Goal: Transaction & Acquisition: Obtain resource

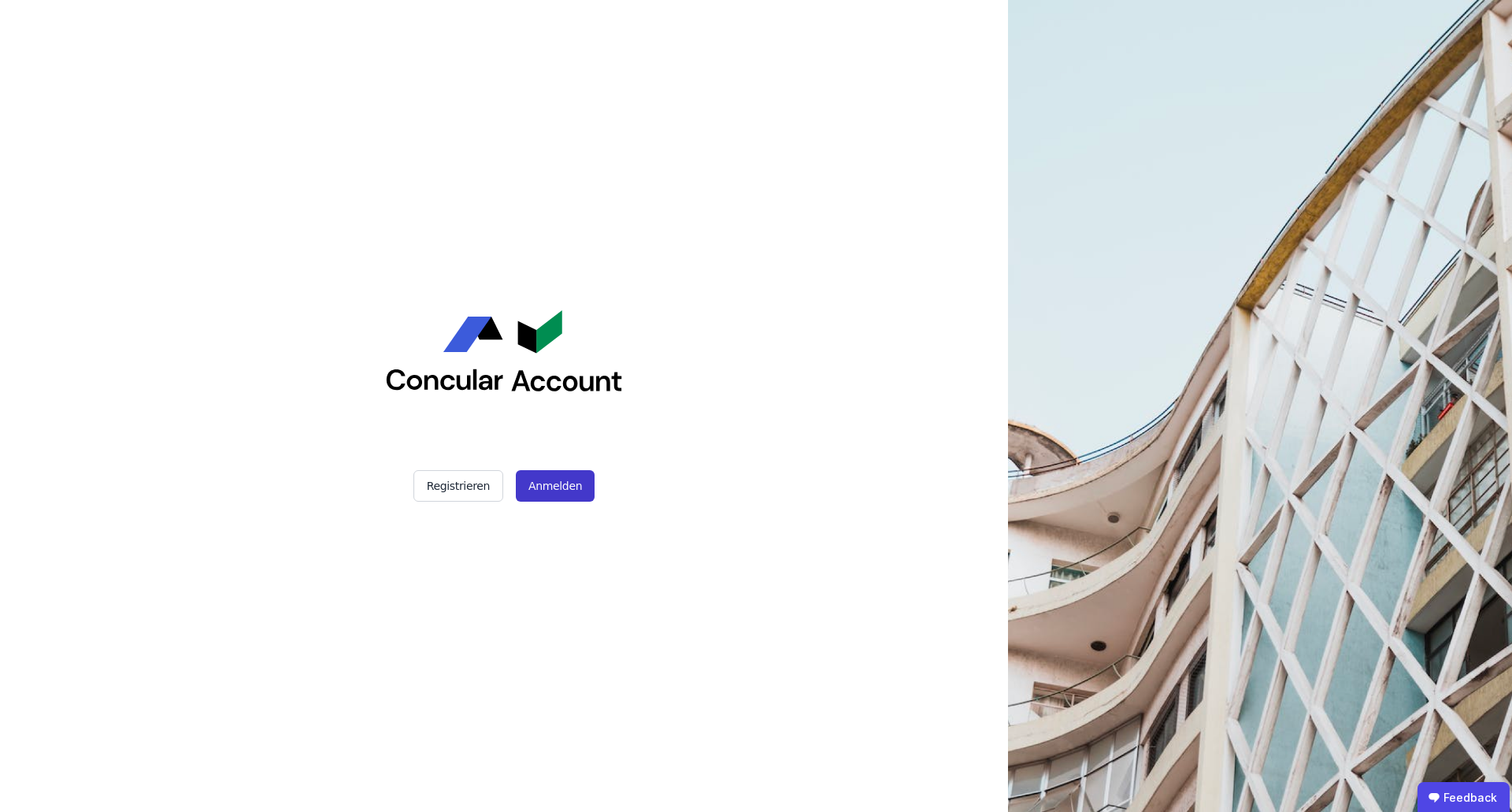
click at [556, 488] on button "Anmelden" at bounding box center [555, 486] width 78 height 31
click at [546, 489] on button "Anmelden" at bounding box center [555, 486] width 78 height 31
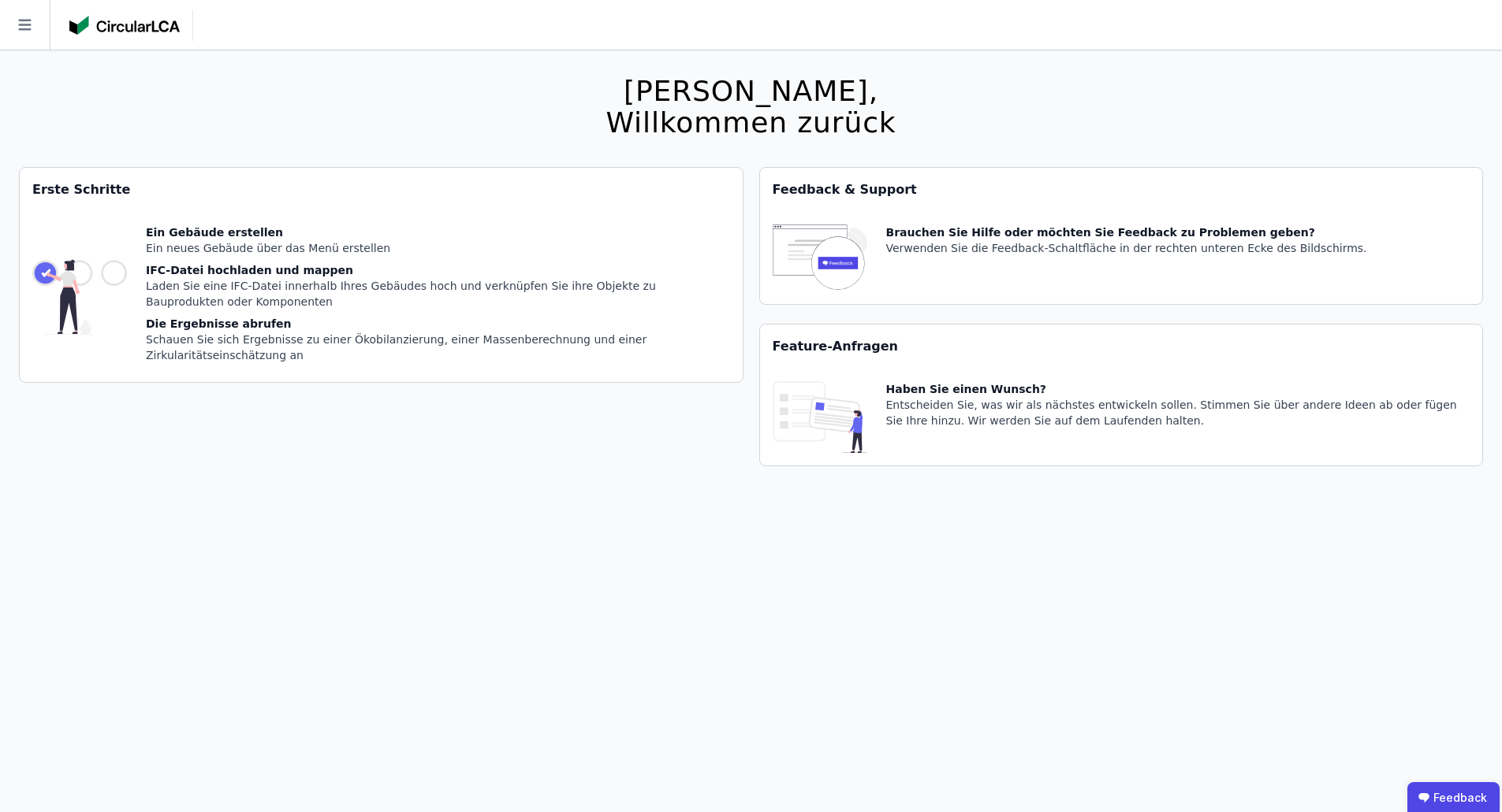
click at [119, 28] on img at bounding box center [124, 25] width 111 height 19
click at [28, 19] on icon at bounding box center [25, 25] width 50 height 50
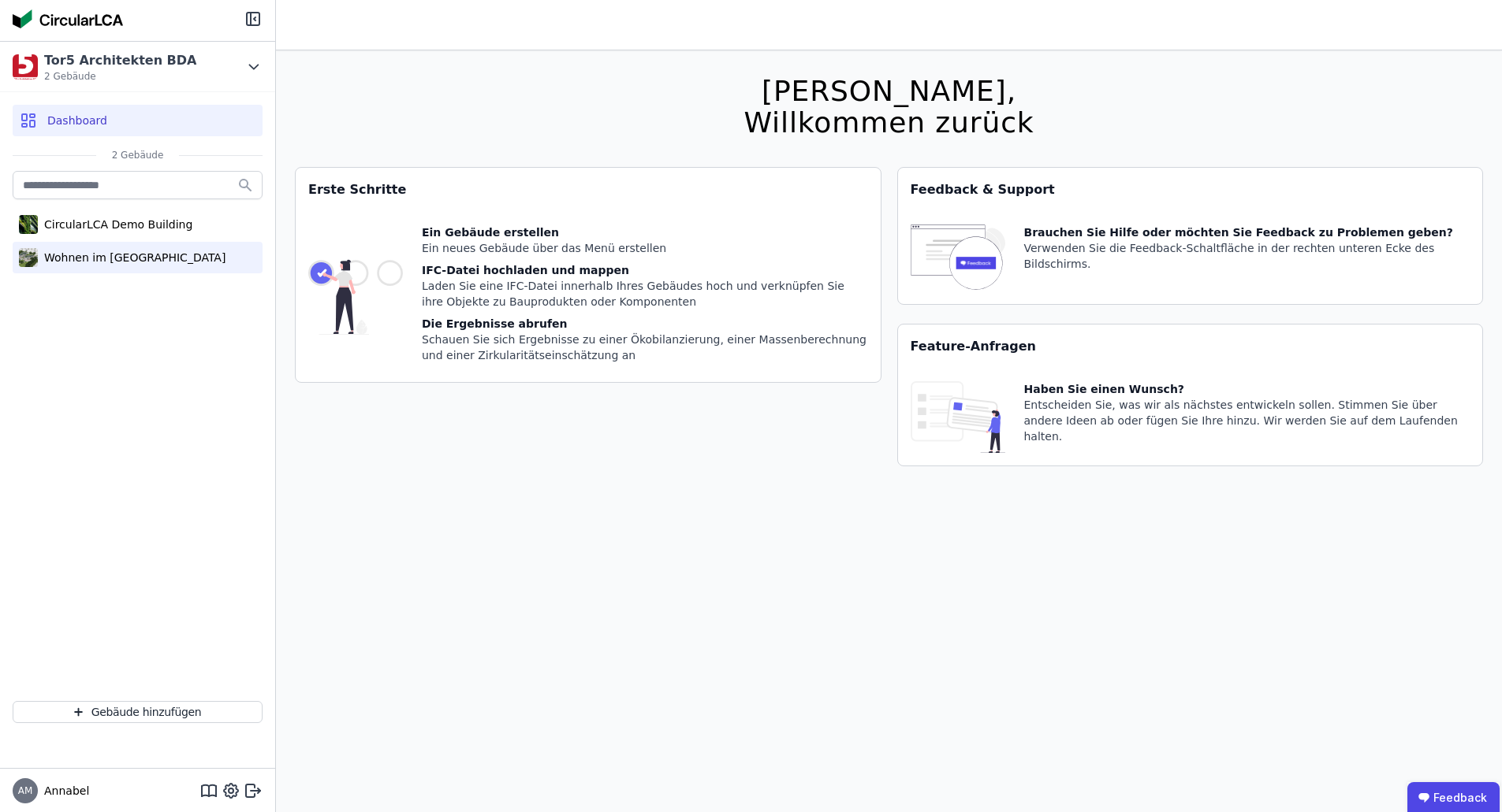
click at [124, 255] on div "Wohnen im [GEOGRAPHIC_DATA]" at bounding box center [131, 257] width 187 height 16
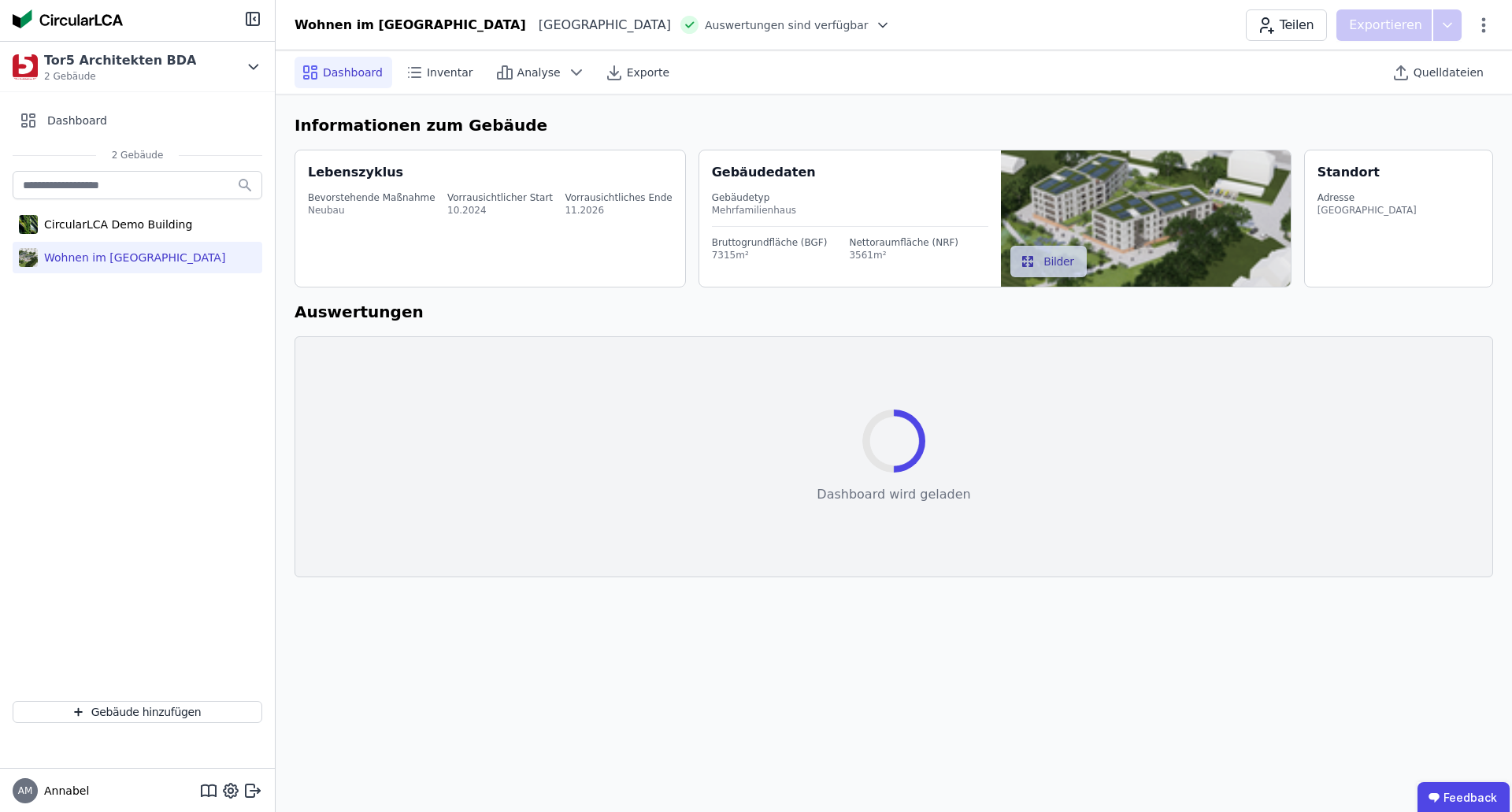
select select "*"
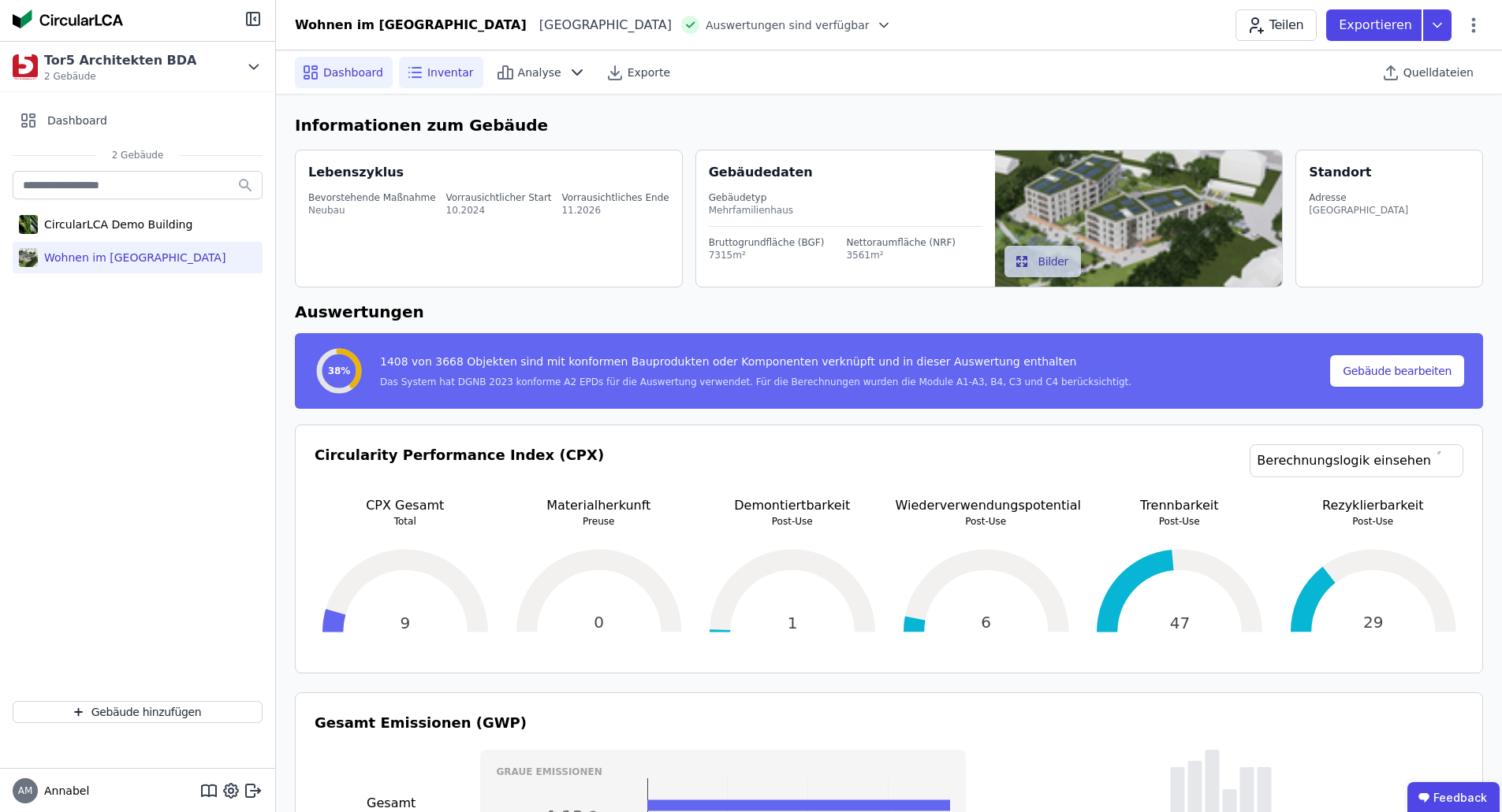
click at [427, 74] on span "Inventar" at bounding box center [450, 72] width 46 height 16
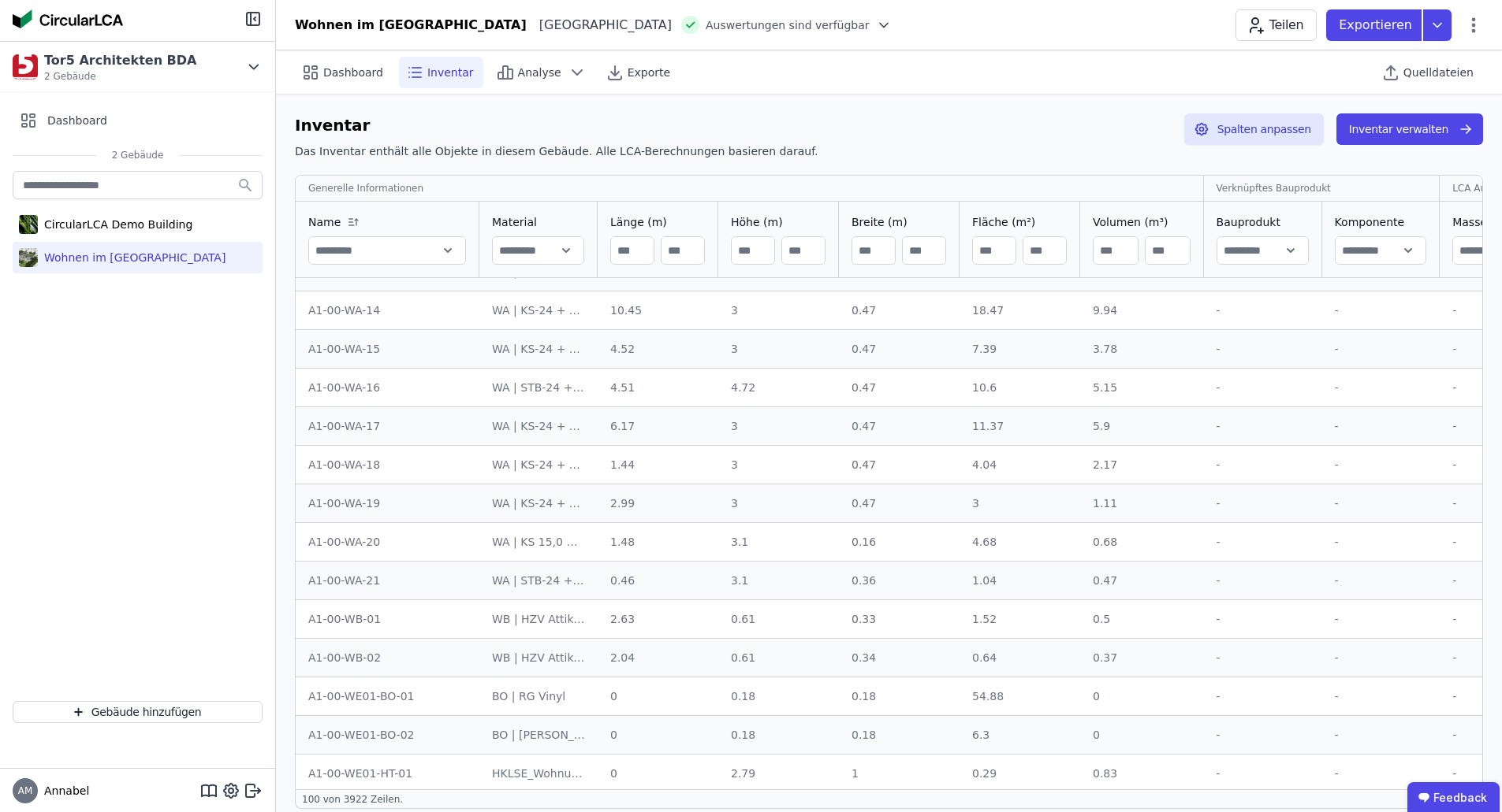
scroll to position [2758, 0]
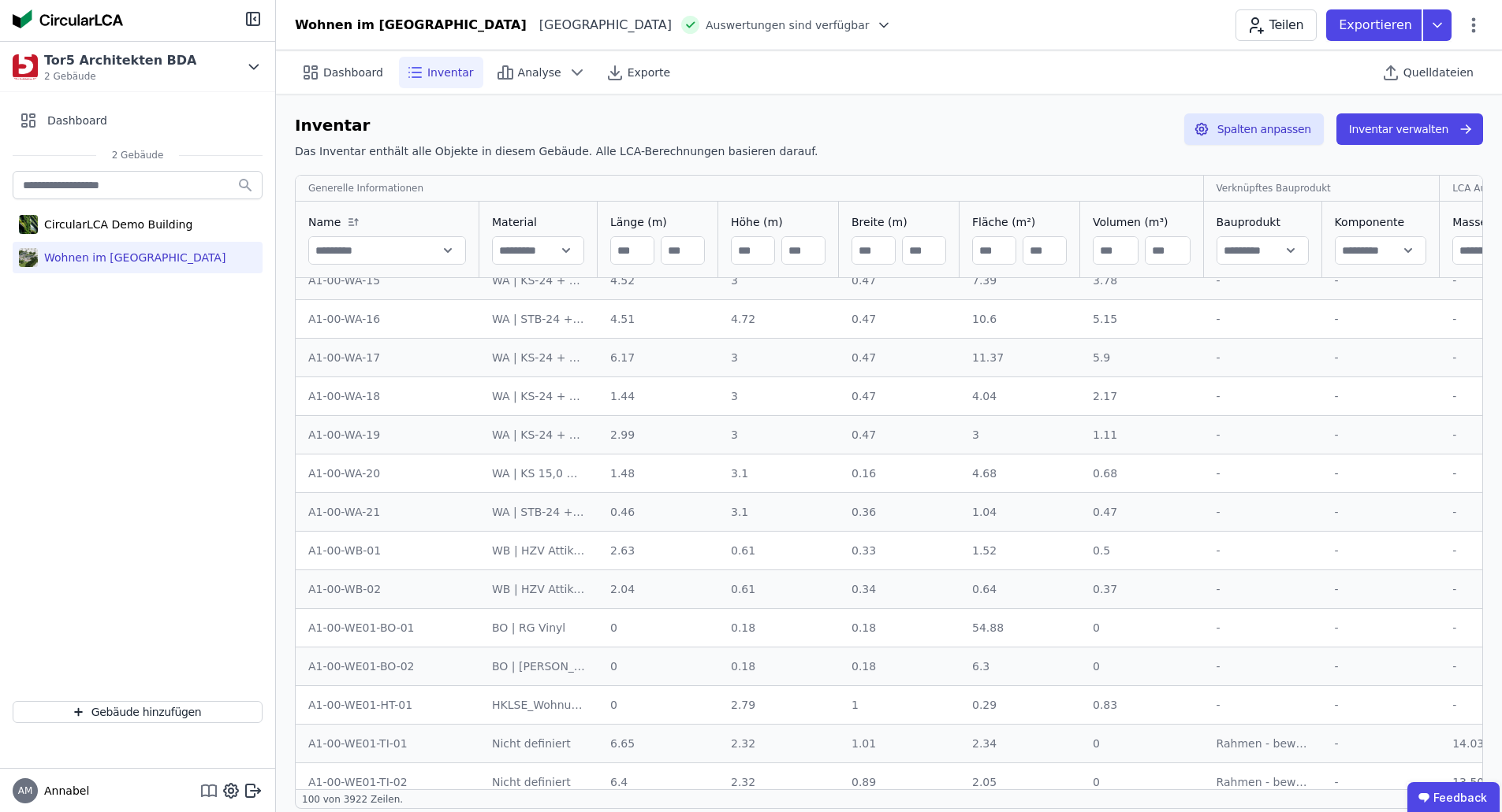
click at [204, 794] on icon at bounding box center [208, 791] width 19 height 19
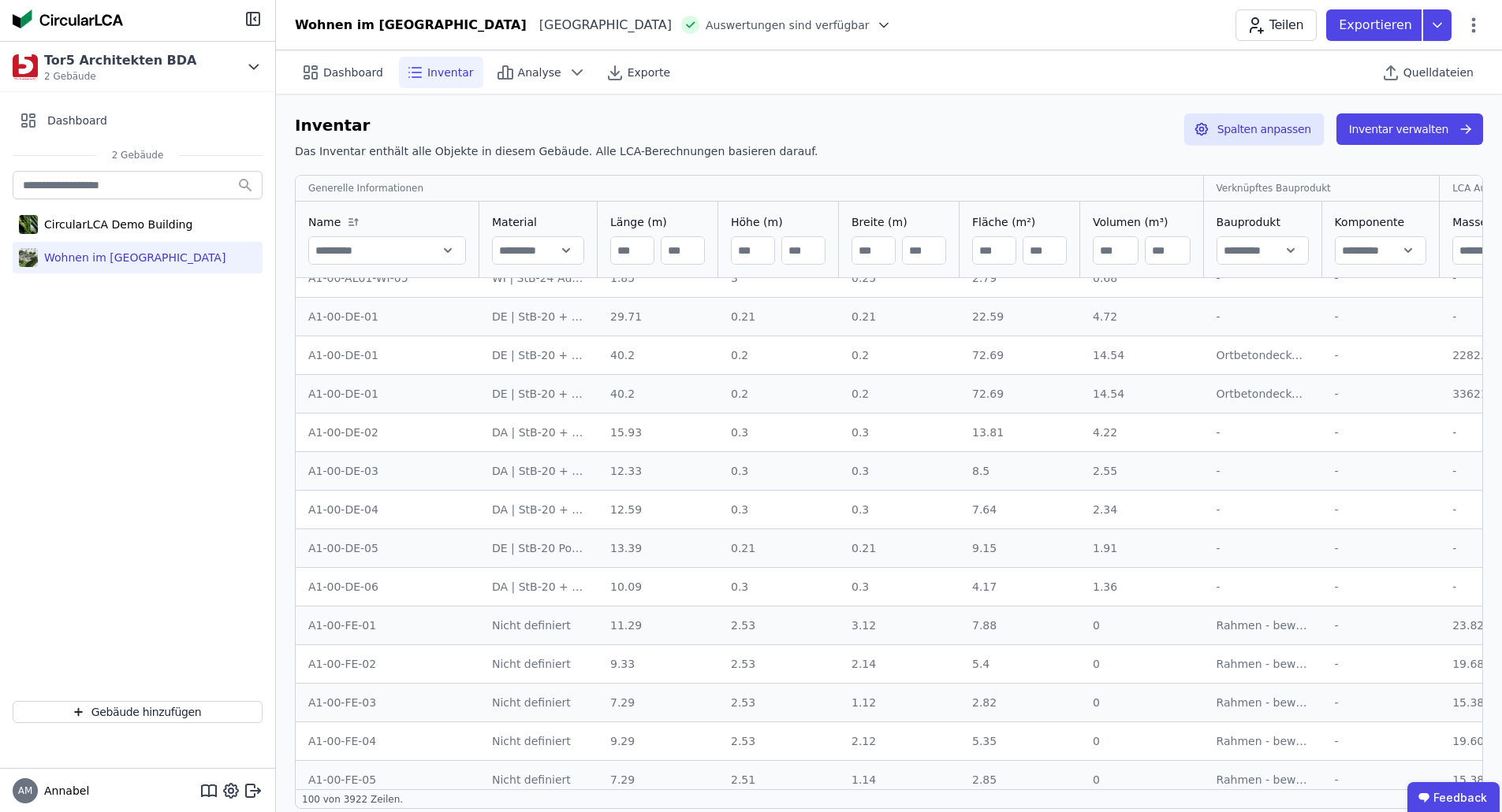
scroll to position [0, 0]
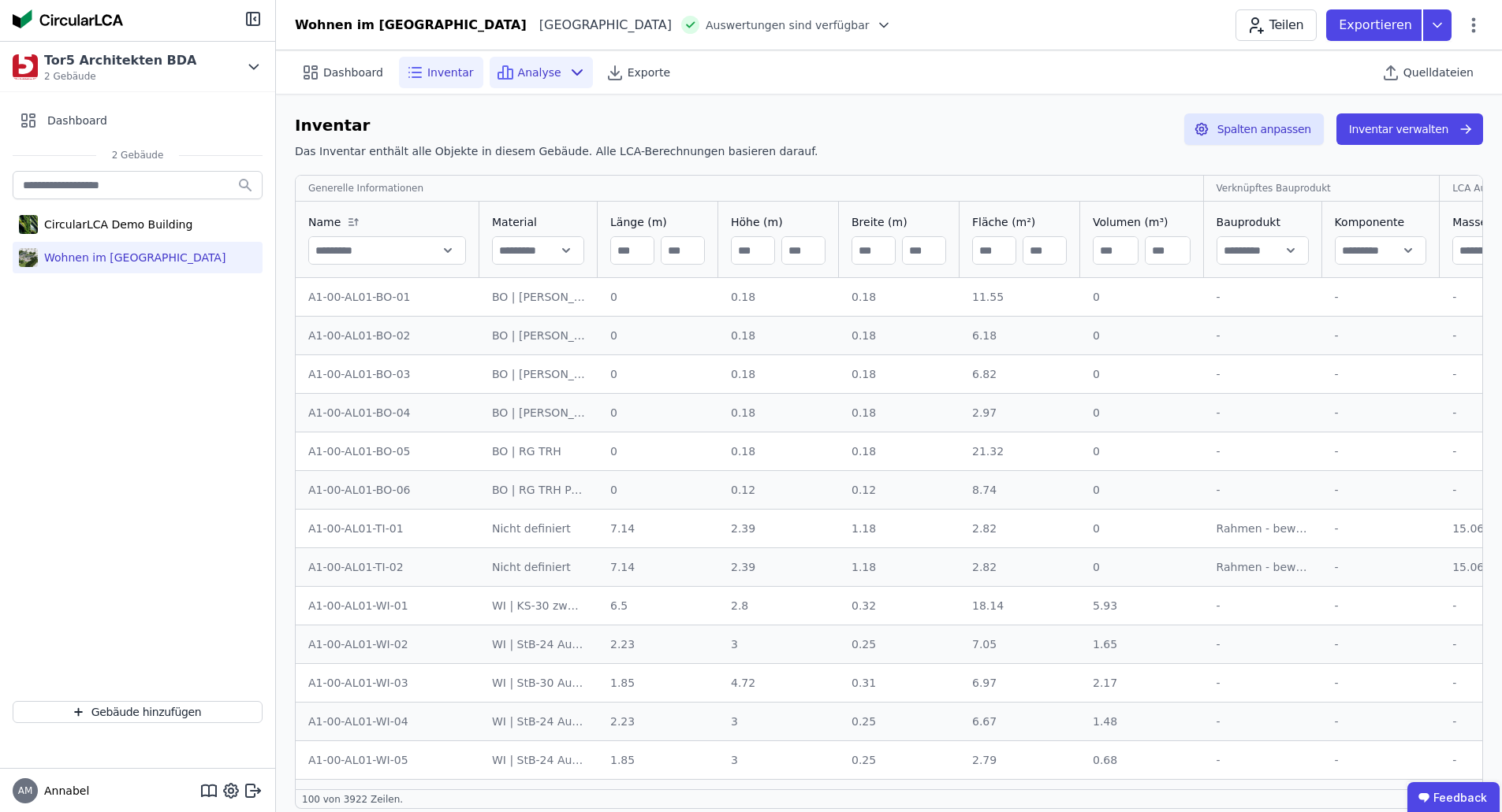
click at [518, 68] on span "Analyse" at bounding box center [539, 72] width 43 height 16
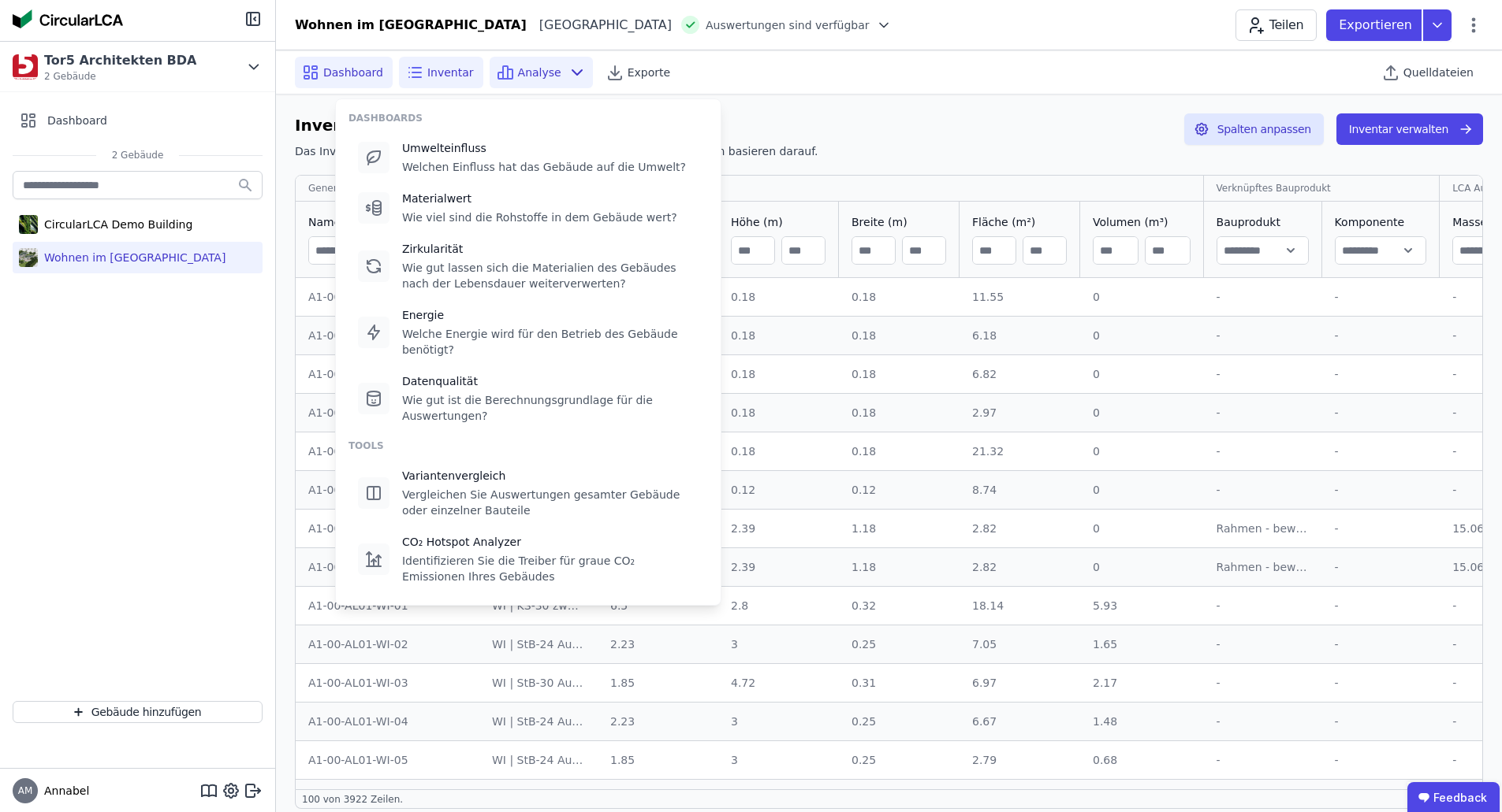
click at [367, 73] on span "Dashboard" at bounding box center [353, 72] width 60 height 16
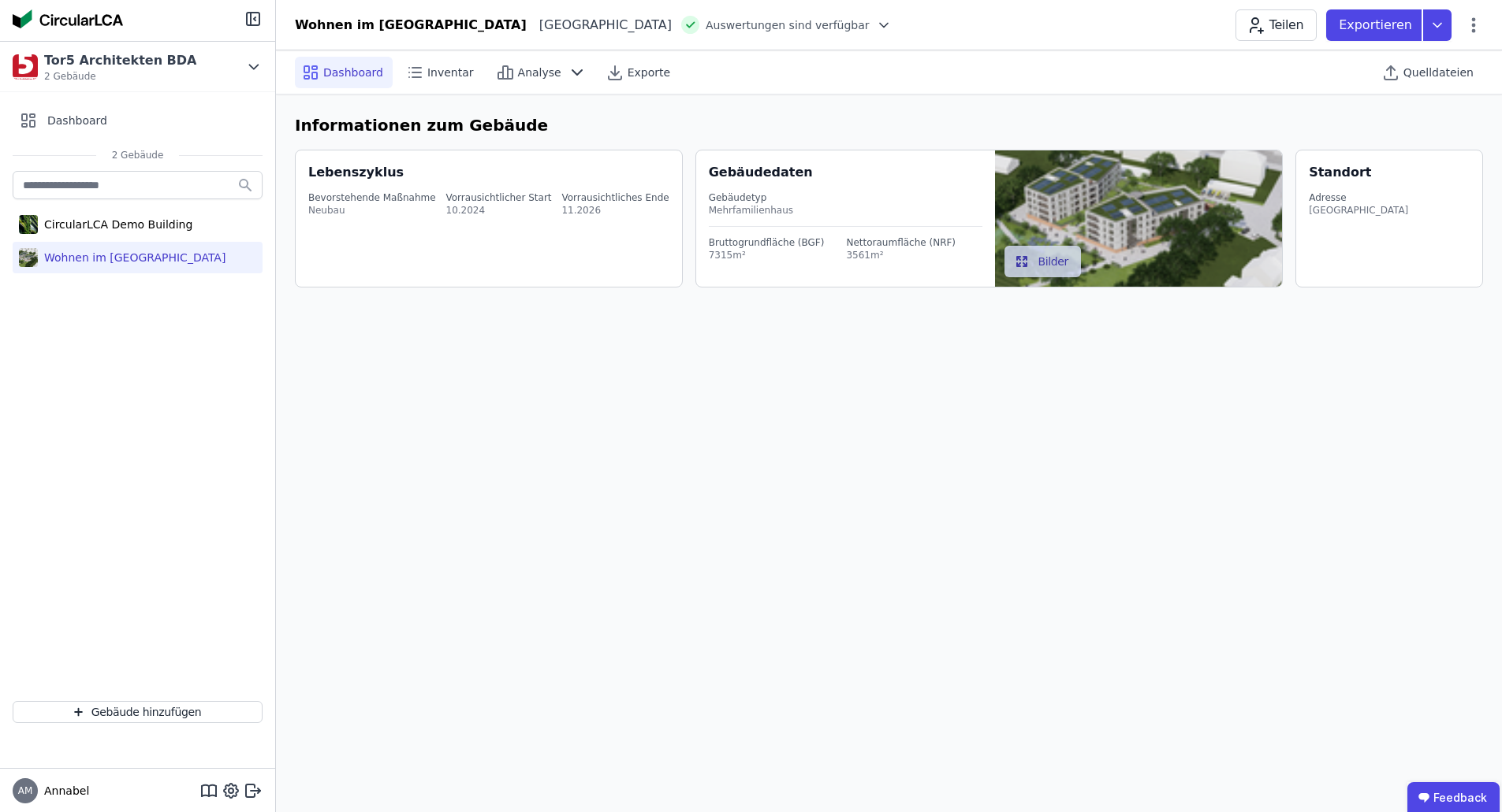
select select "*"
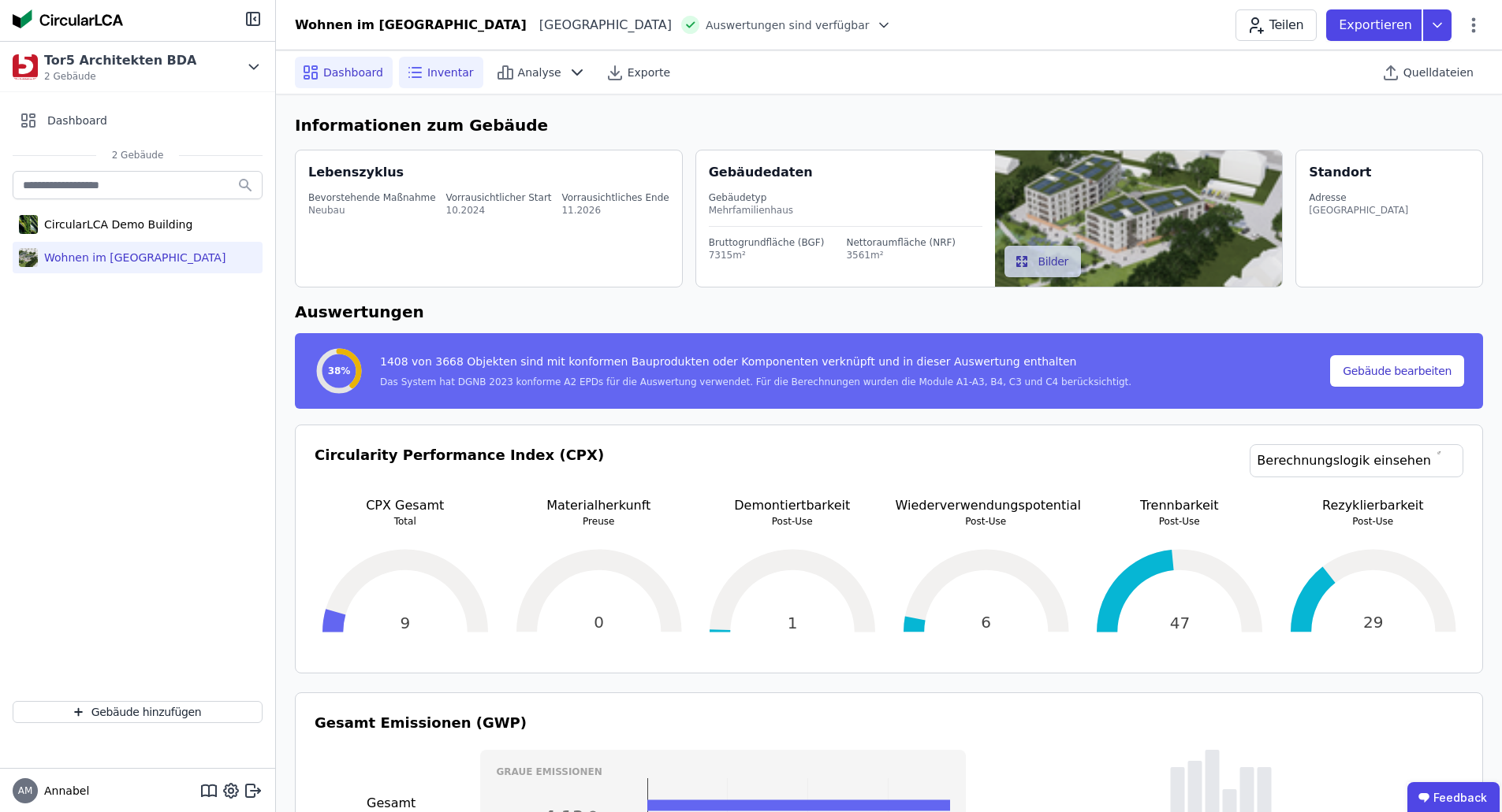
click at [443, 82] on div "Inventar" at bounding box center [441, 73] width 84 height 31
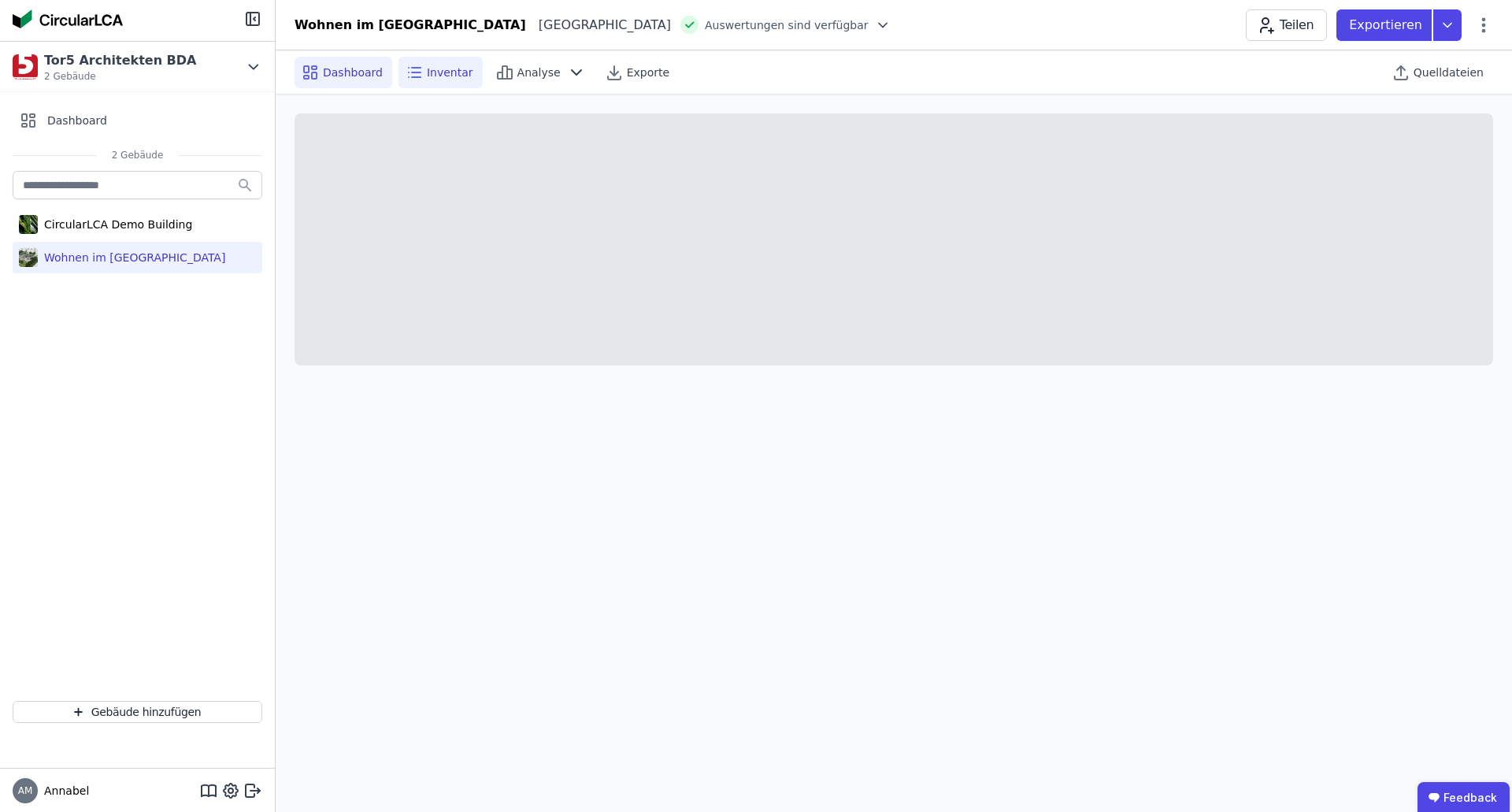
click at [335, 71] on span "Dashboard" at bounding box center [353, 72] width 60 height 16
select select "*"
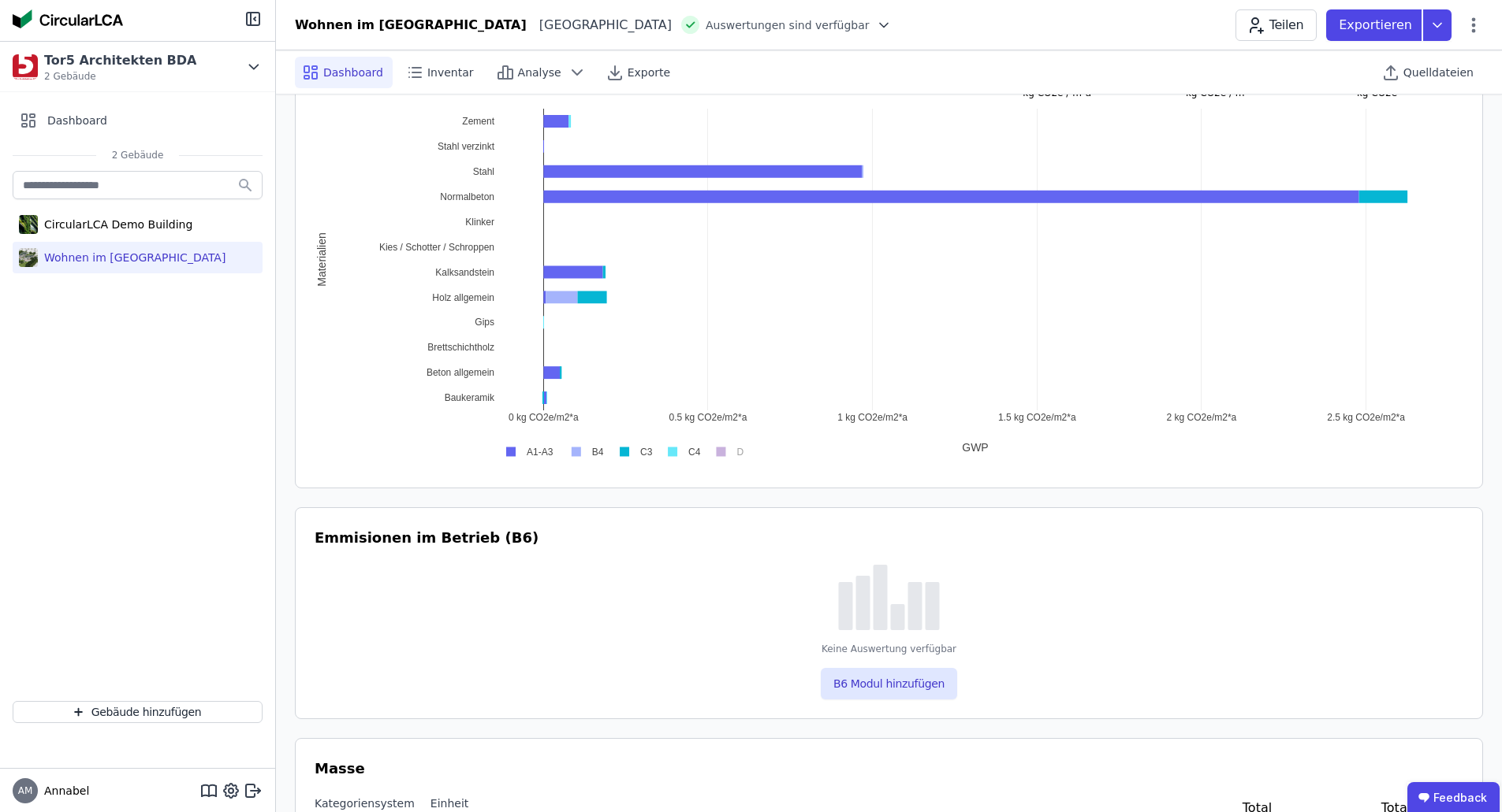
scroll to position [788, 0]
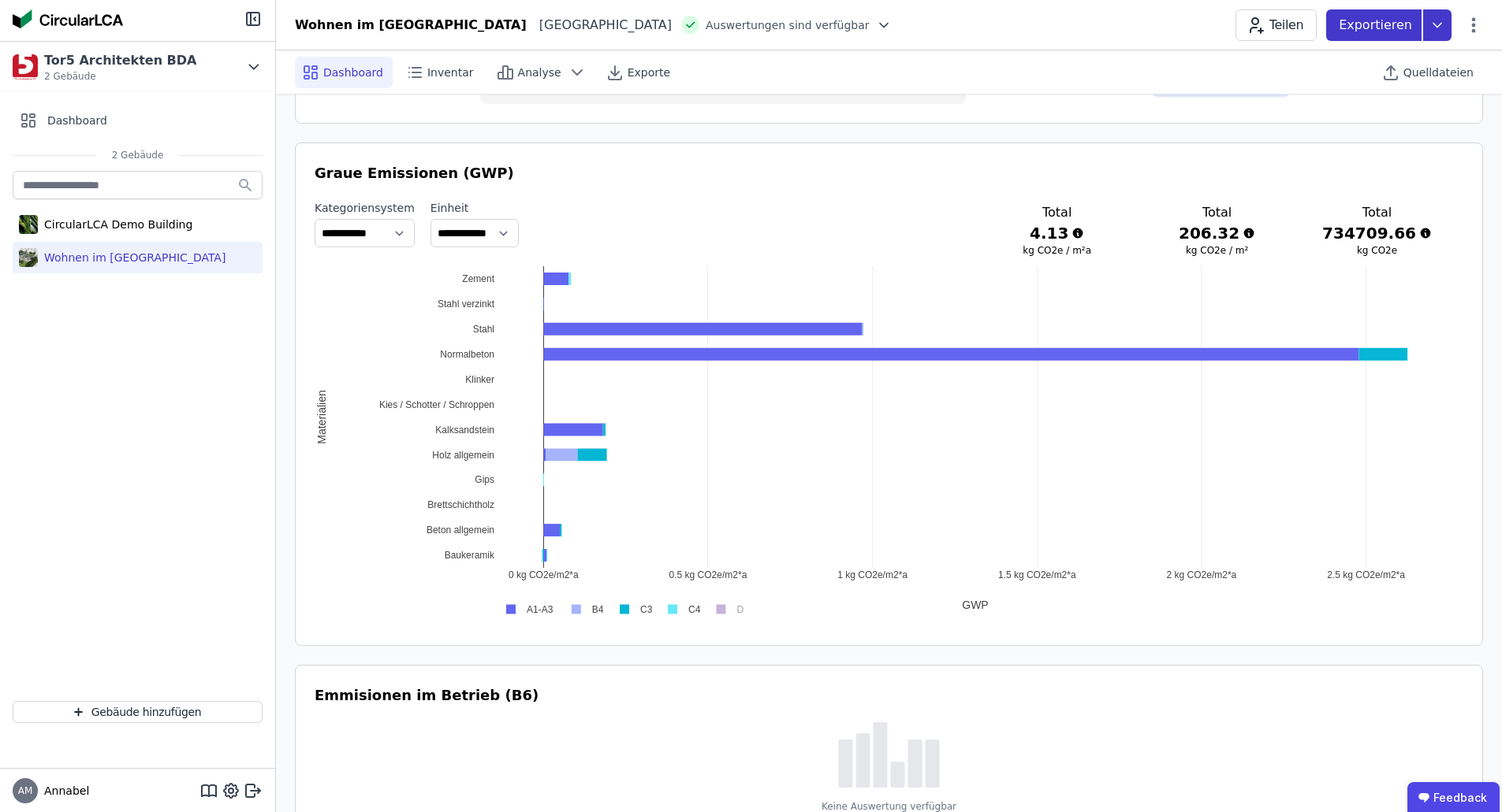
click at [1438, 24] on icon at bounding box center [1437, 25] width 29 height 31
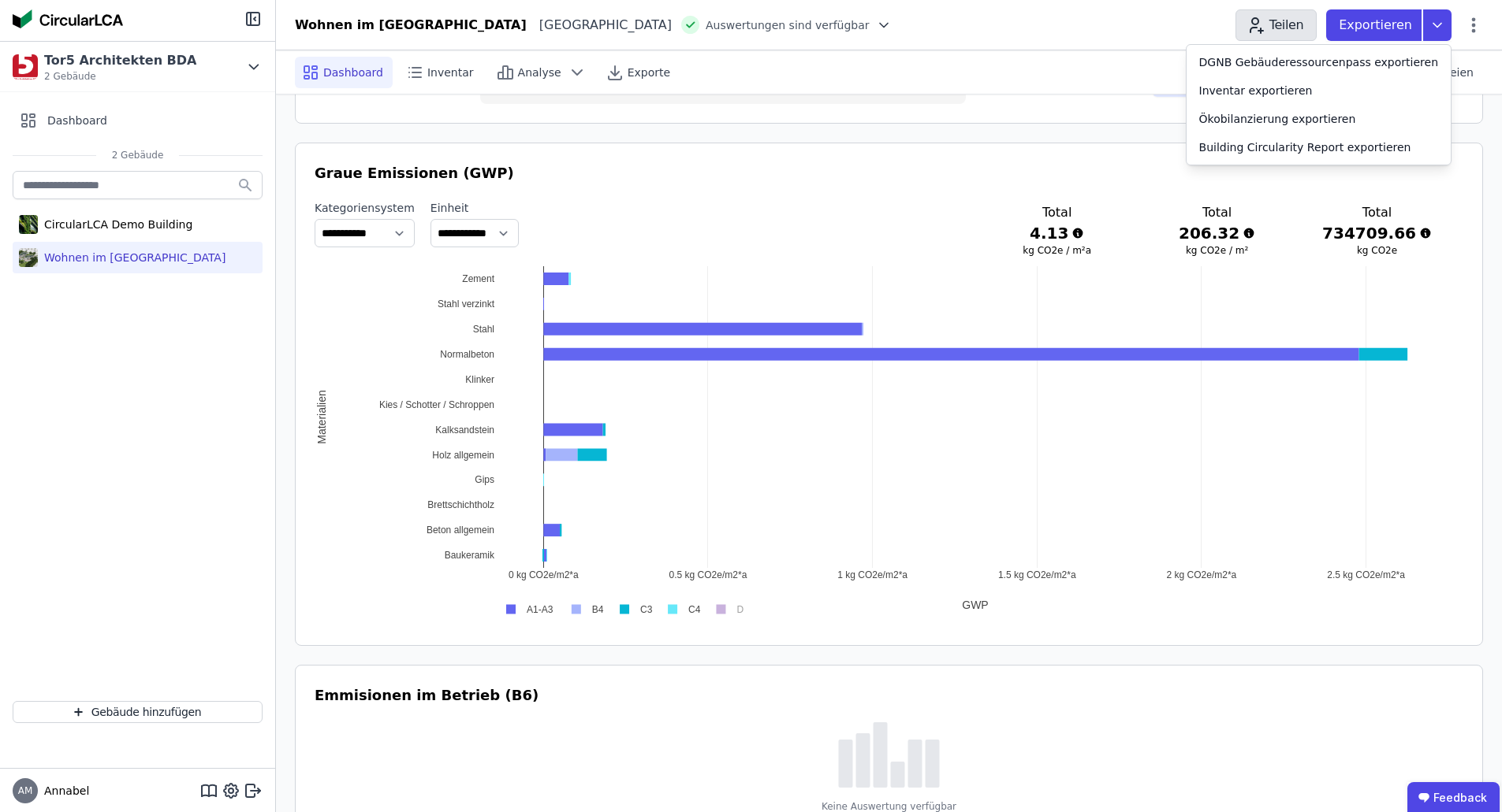
click at [1258, 23] on icon "button" at bounding box center [1255, 21] width 6 height 6
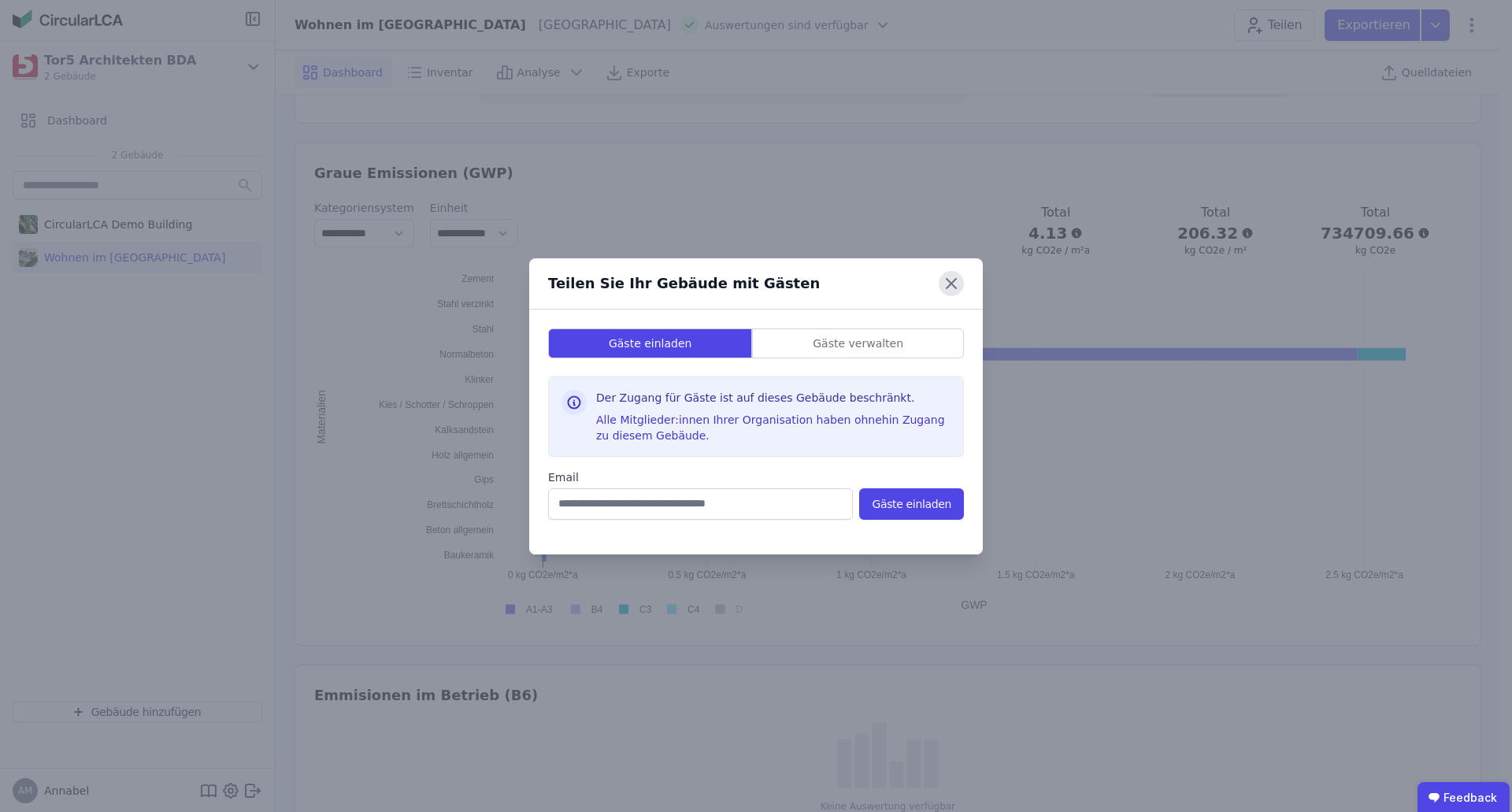
click at [952, 280] on icon at bounding box center [951, 283] width 25 height 25
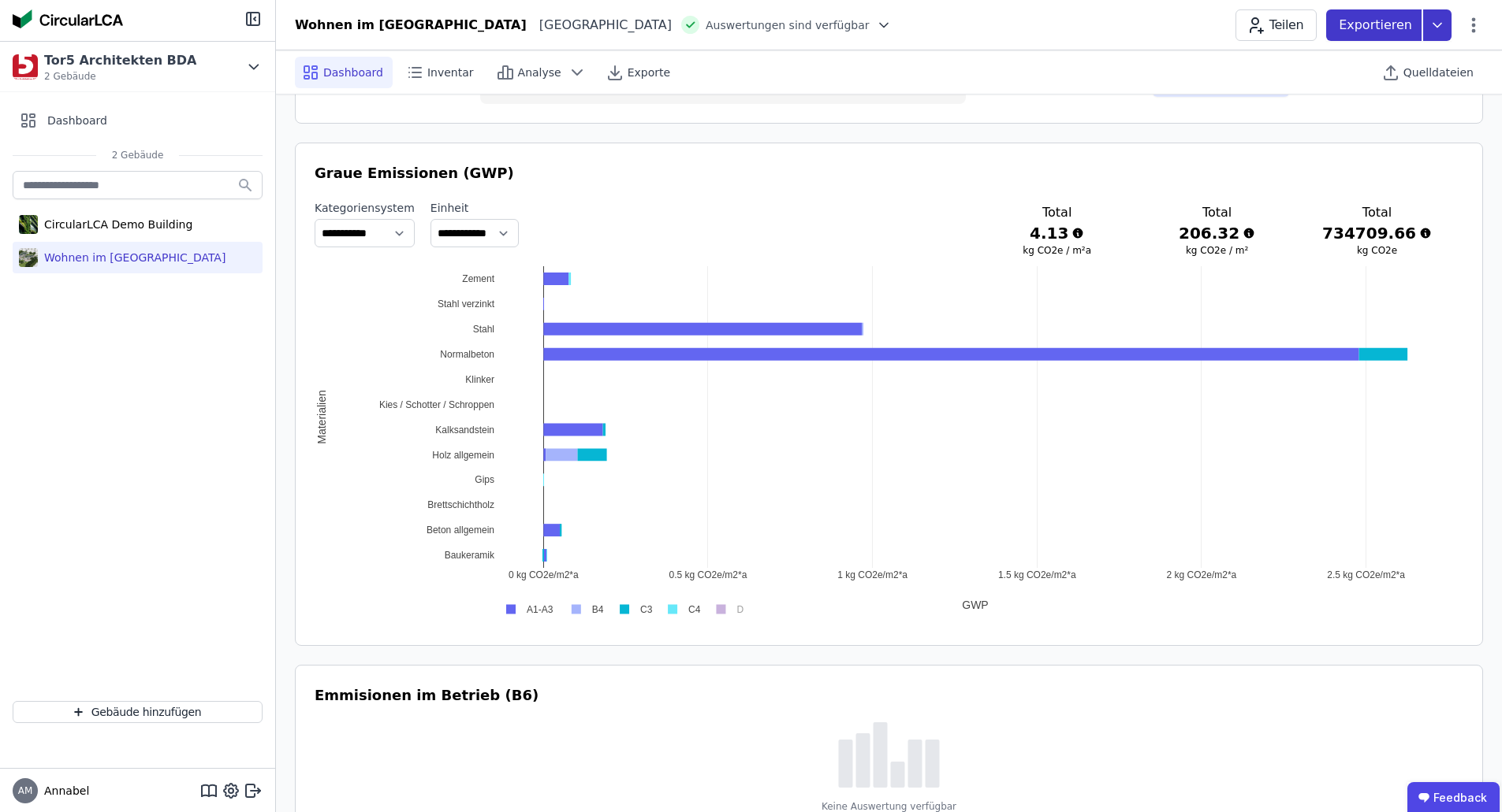
click at [1437, 25] on icon at bounding box center [1437, 25] width 29 height 31
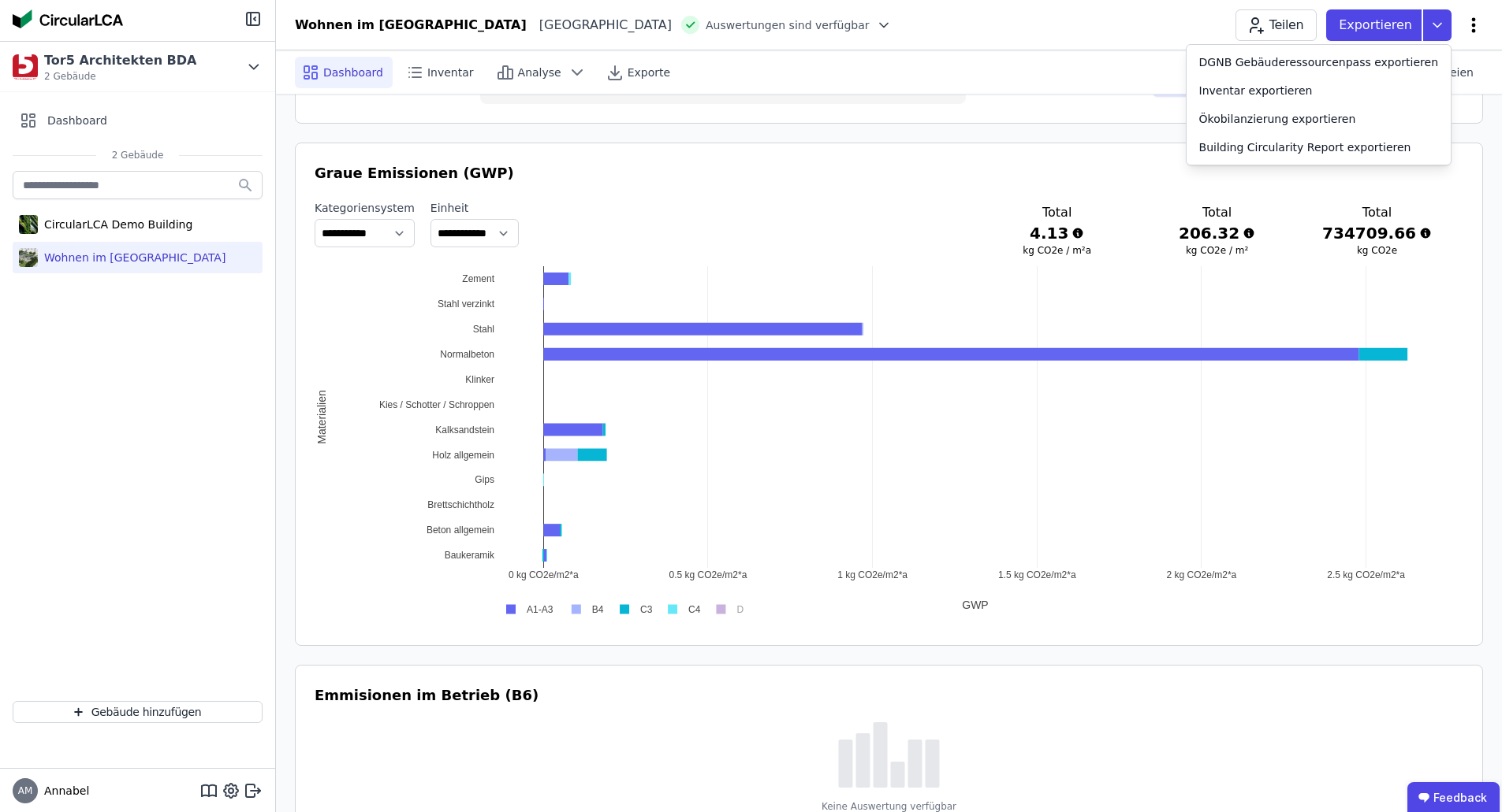
click at [1471, 27] on icon at bounding box center [1473, 25] width 19 height 19
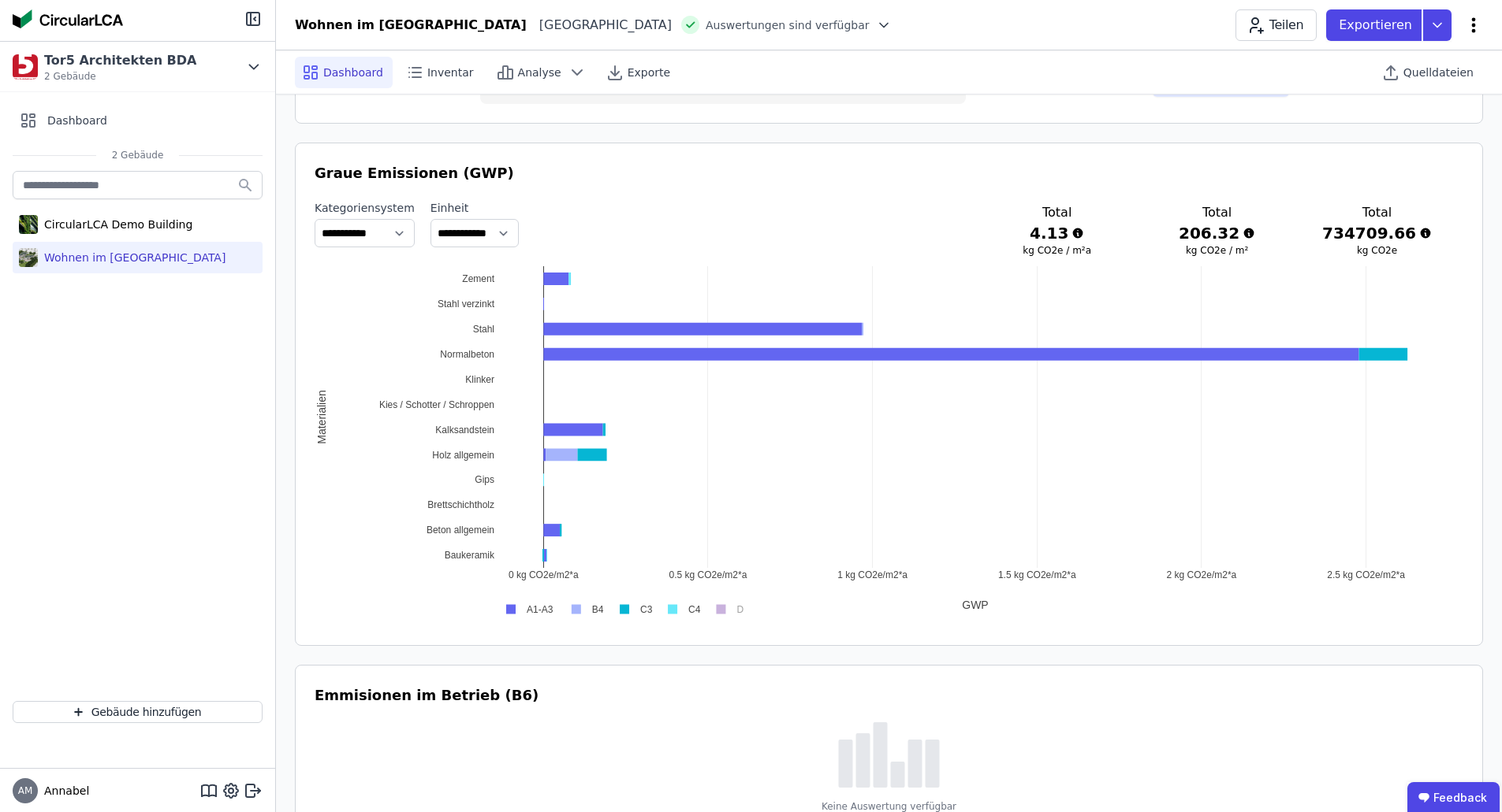
click at [1471, 27] on icon at bounding box center [1473, 25] width 19 height 19
click at [1176, 78] on div "Dashboard Inventar Analyse Exporte Quelldateien" at bounding box center [889, 72] width 1188 height 43
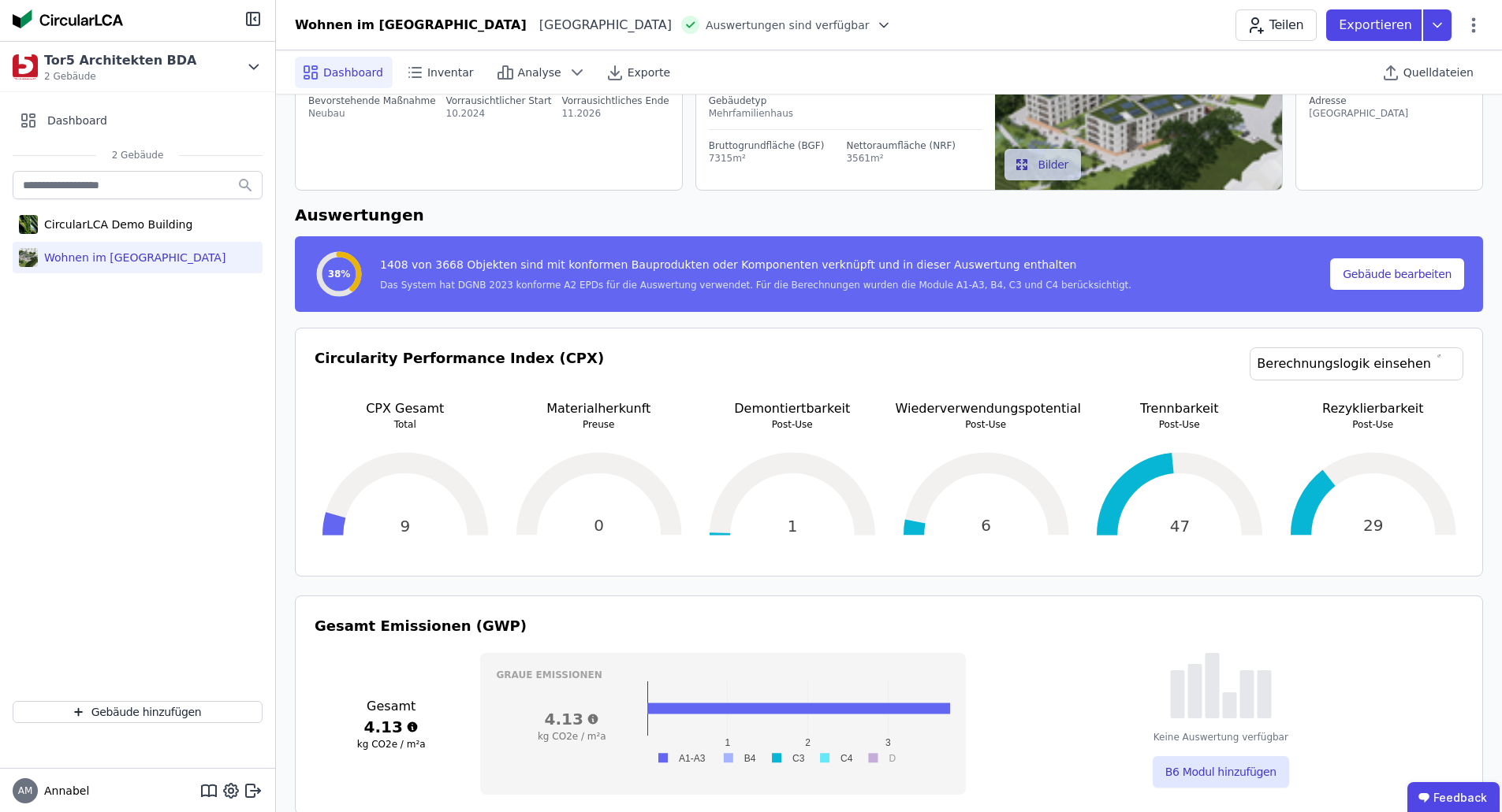
scroll to position [0, 0]
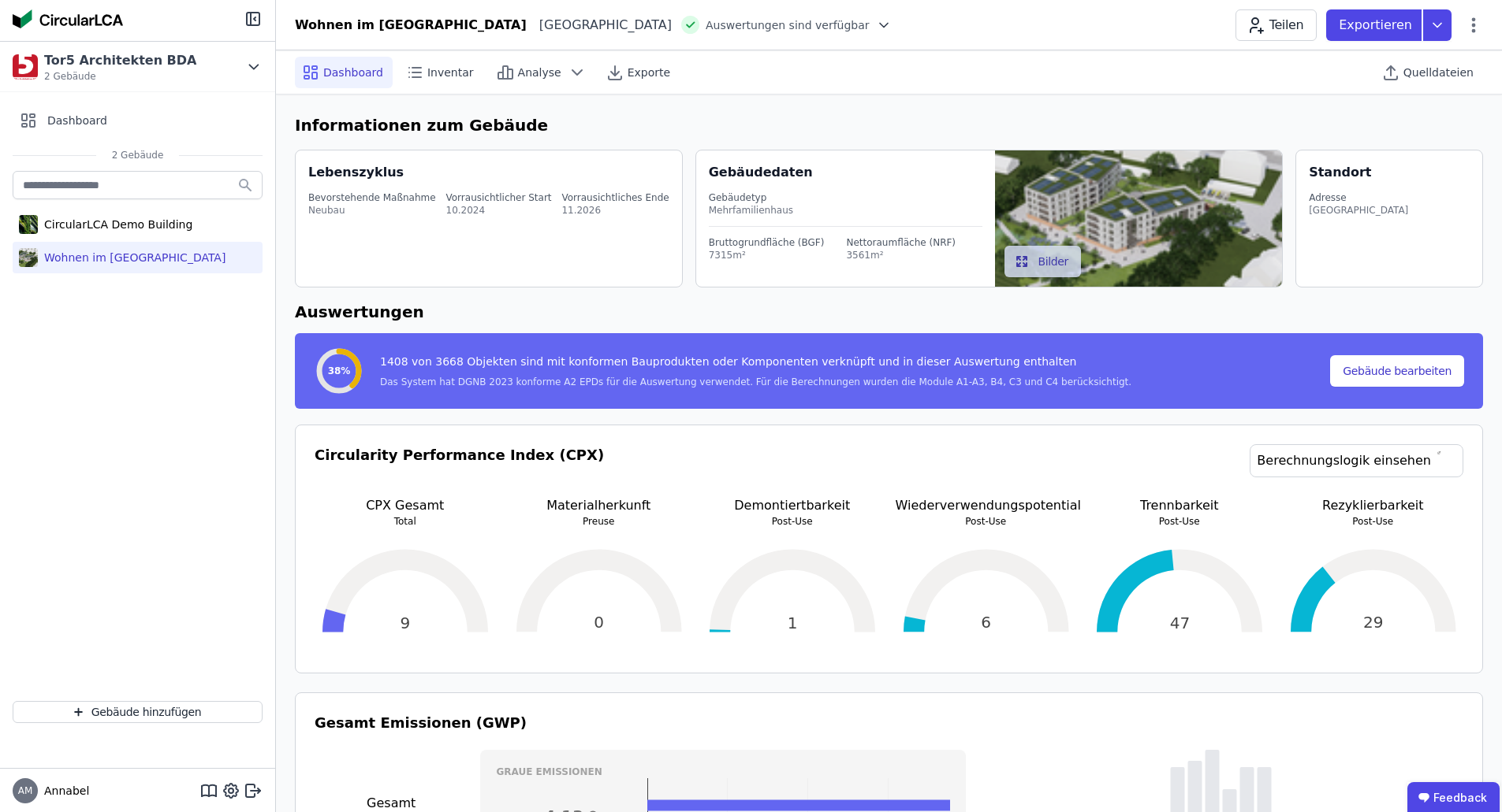
click at [876, 25] on icon at bounding box center [883, 25] width 16 height 16
click at [399, 71] on div "Inventar" at bounding box center [441, 73] width 84 height 31
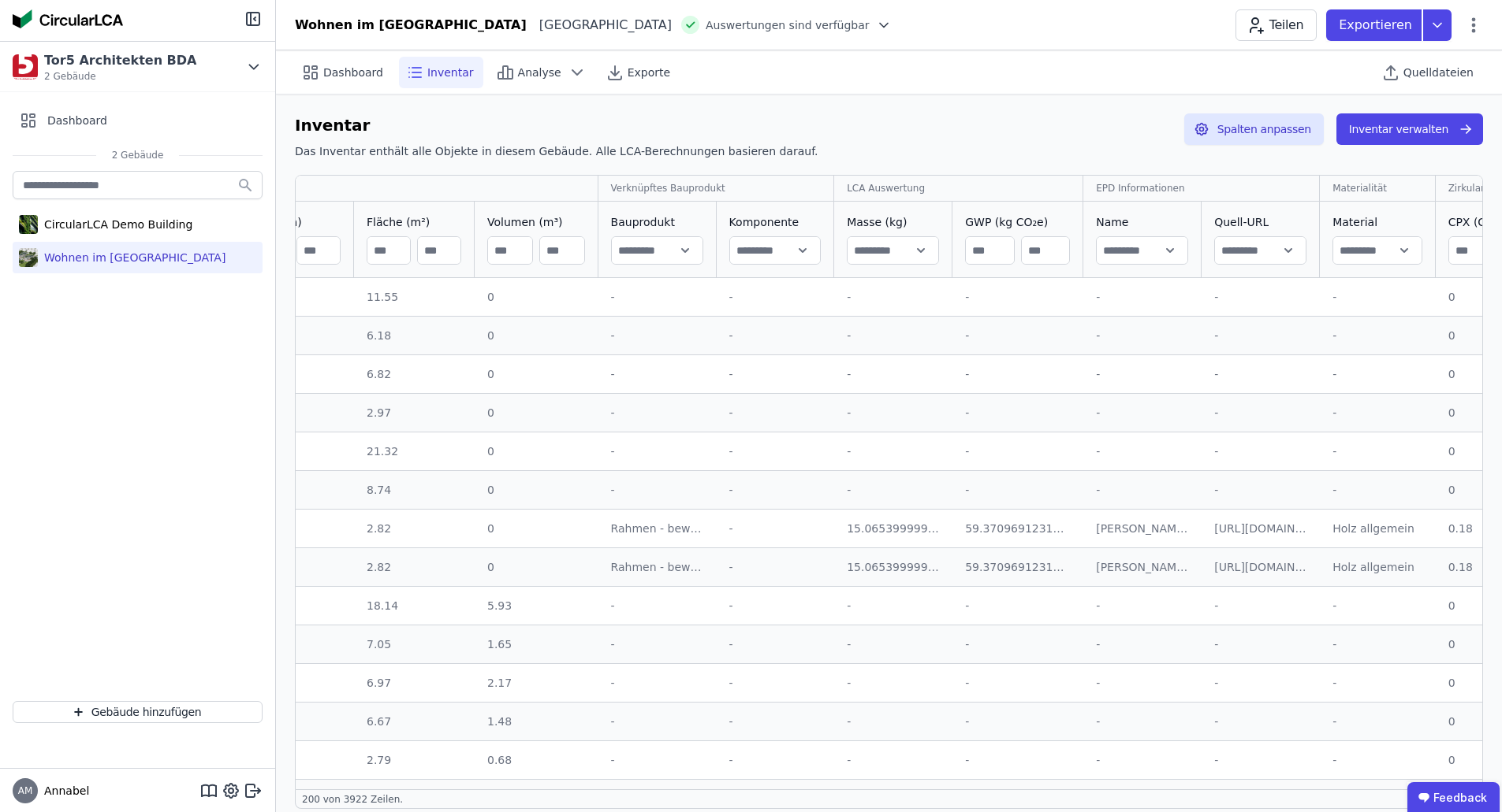
scroll to position [0, 631]
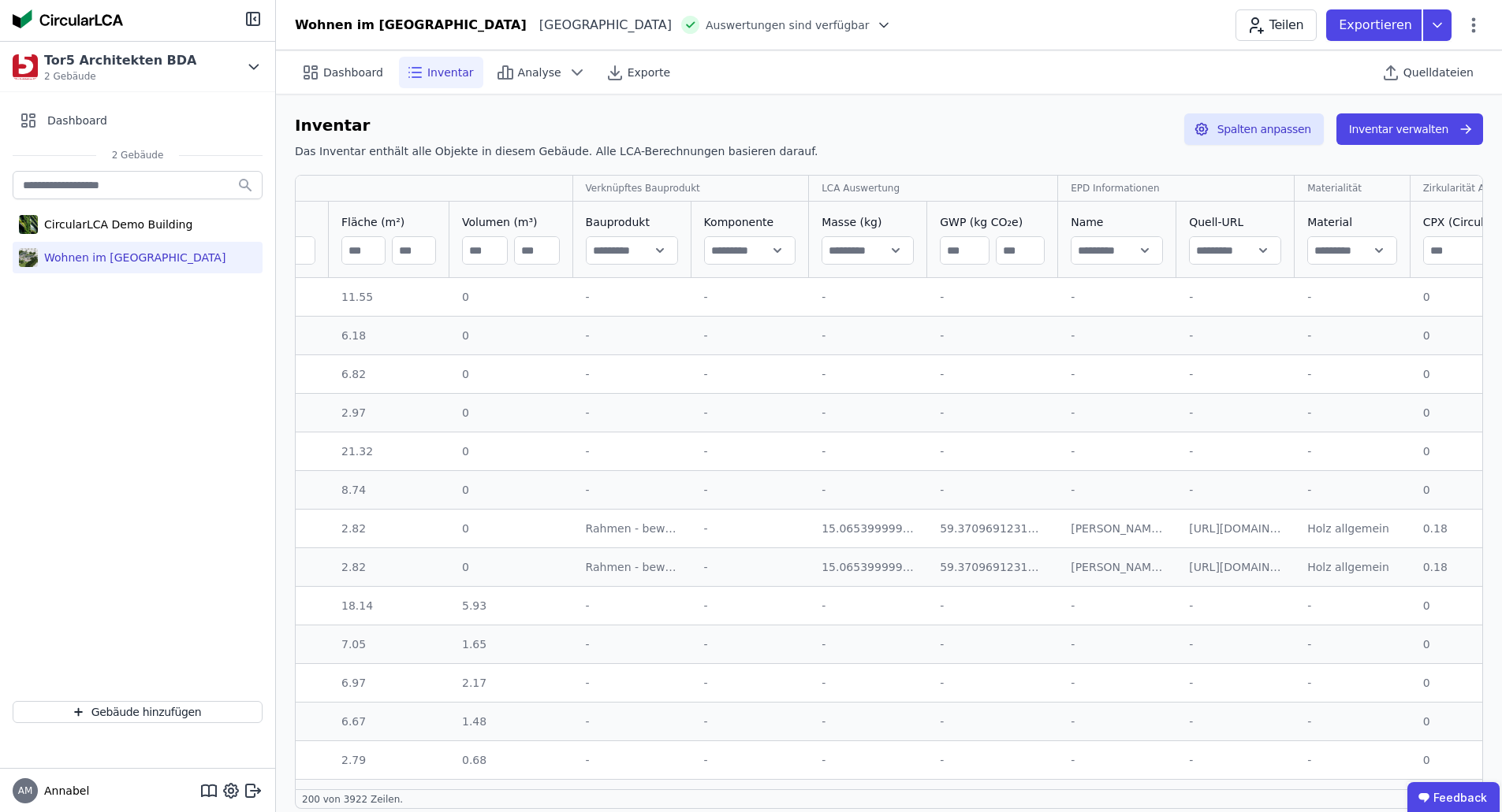
click at [651, 253] on input "text" at bounding box center [632, 250] width 90 height 29
click at [574, 530] on td "Rahmen - beweglich (Fenster/Tür) - Holz allgemein Rahmen - beweglich (Fenster/T…" at bounding box center [633, 528] width 118 height 39
click at [627, 537] on td "Rahmen - beweglich (Fenster/Tür) - Holz allgemein Rahmen - beweglich (Fenster/T…" at bounding box center [633, 528] width 118 height 39
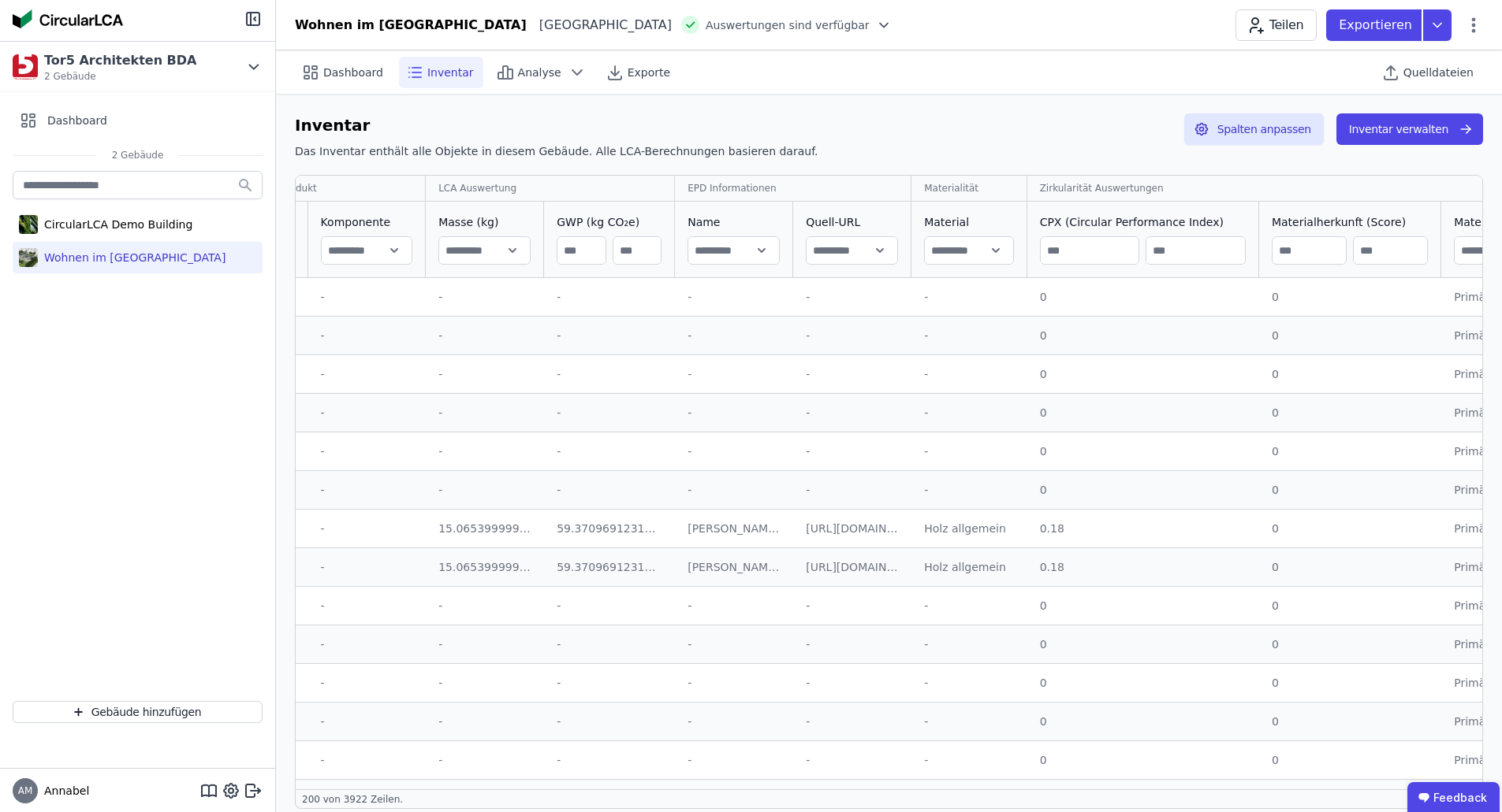
scroll to position [0, 1104]
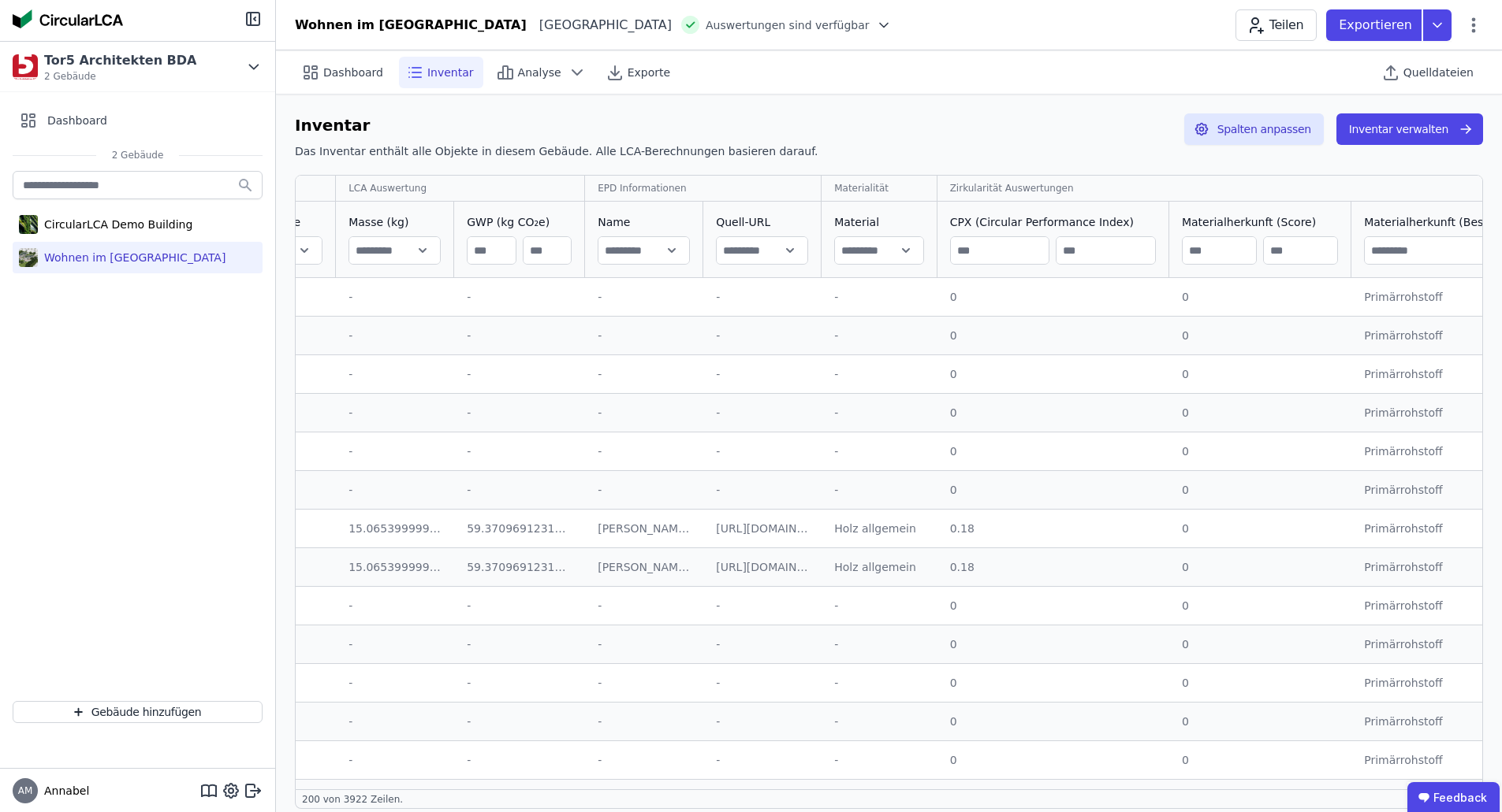
click at [1466, 245] on input "text" at bounding box center [1464, 250] width 199 height 29
type input "**********"
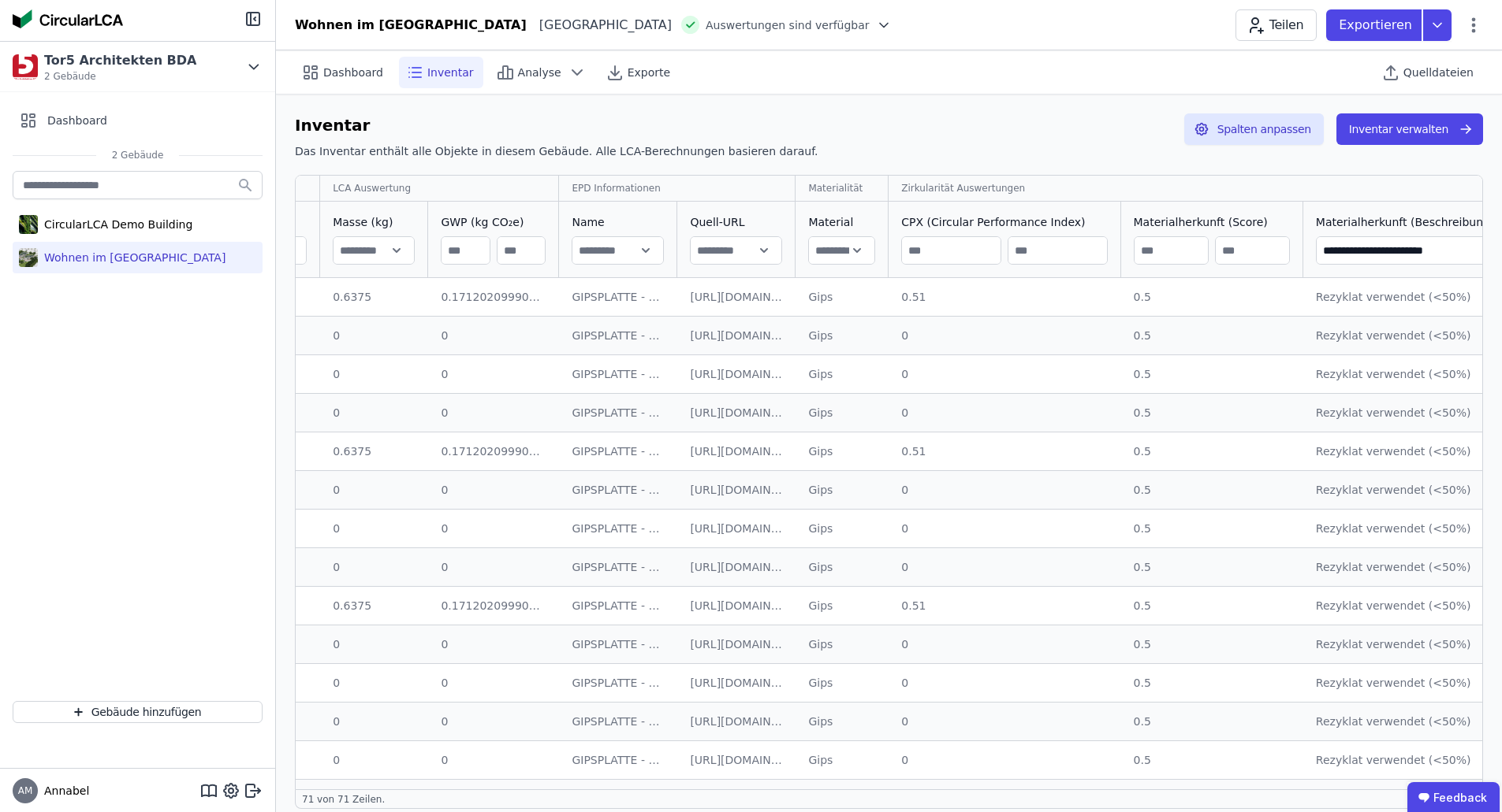
scroll to position [0, 1182]
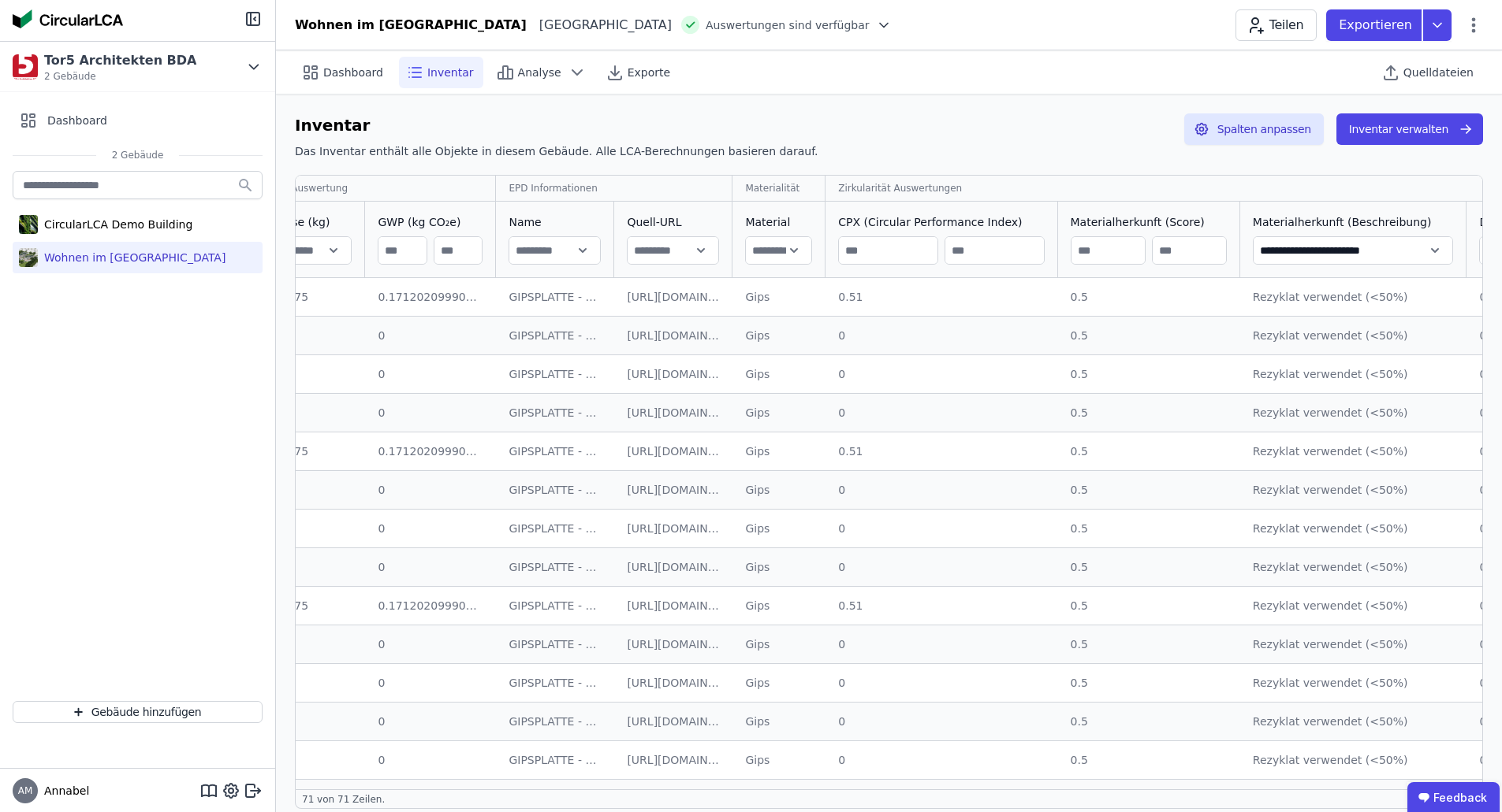
click at [1372, 253] on input "**********" at bounding box center [1353, 250] width 199 height 29
click at [1363, 250] on input "**********" at bounding box center [1353, 250] width 199 height 29
click at [1253, 244] on input "**********" at bounding box center [1353, 250] width 199 height 29
drag, startPoint x: 1208, startPoint y: 250, endPoint x: 1471, endPoint y: 251, distance: 263.0
click at [1471, 251] on tr "**********" at bounding box center [1189, 240] width 4153 height 76
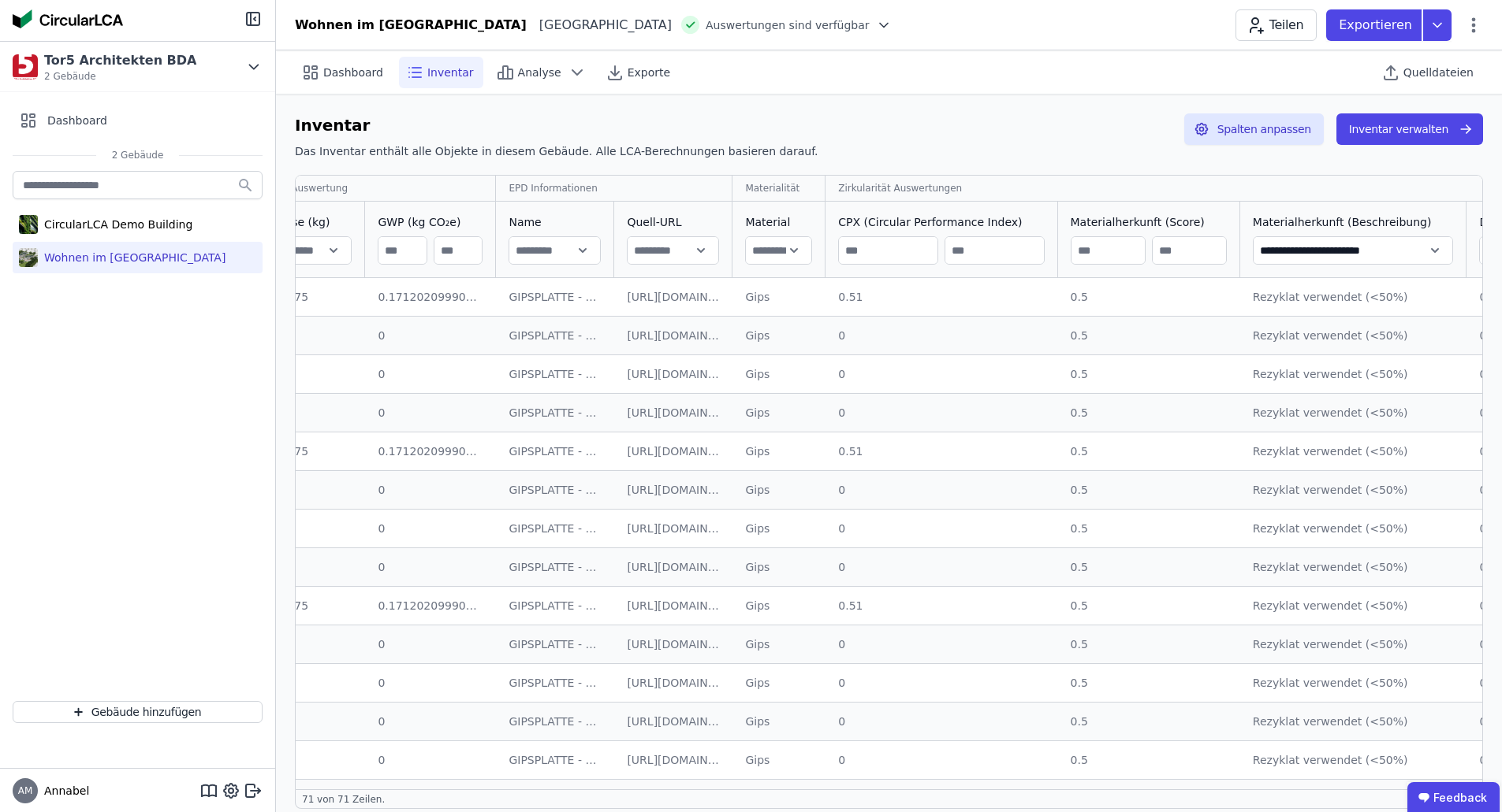
scroll to position [0, 1219]
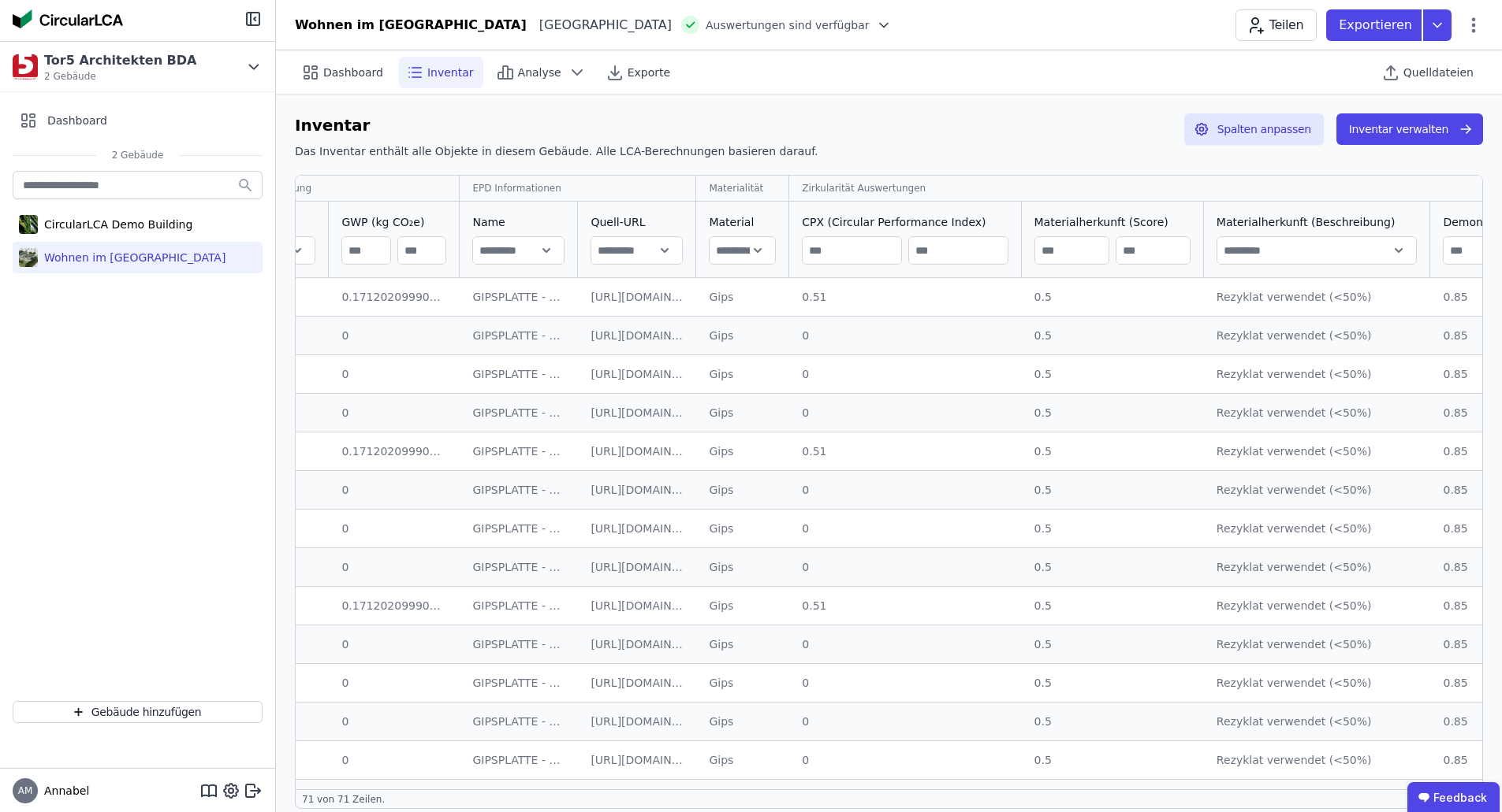
click at [1203, 209] on div "Materialherkunft (Beschreibung)" at bounding box center [1316, 240] width 226 height 76
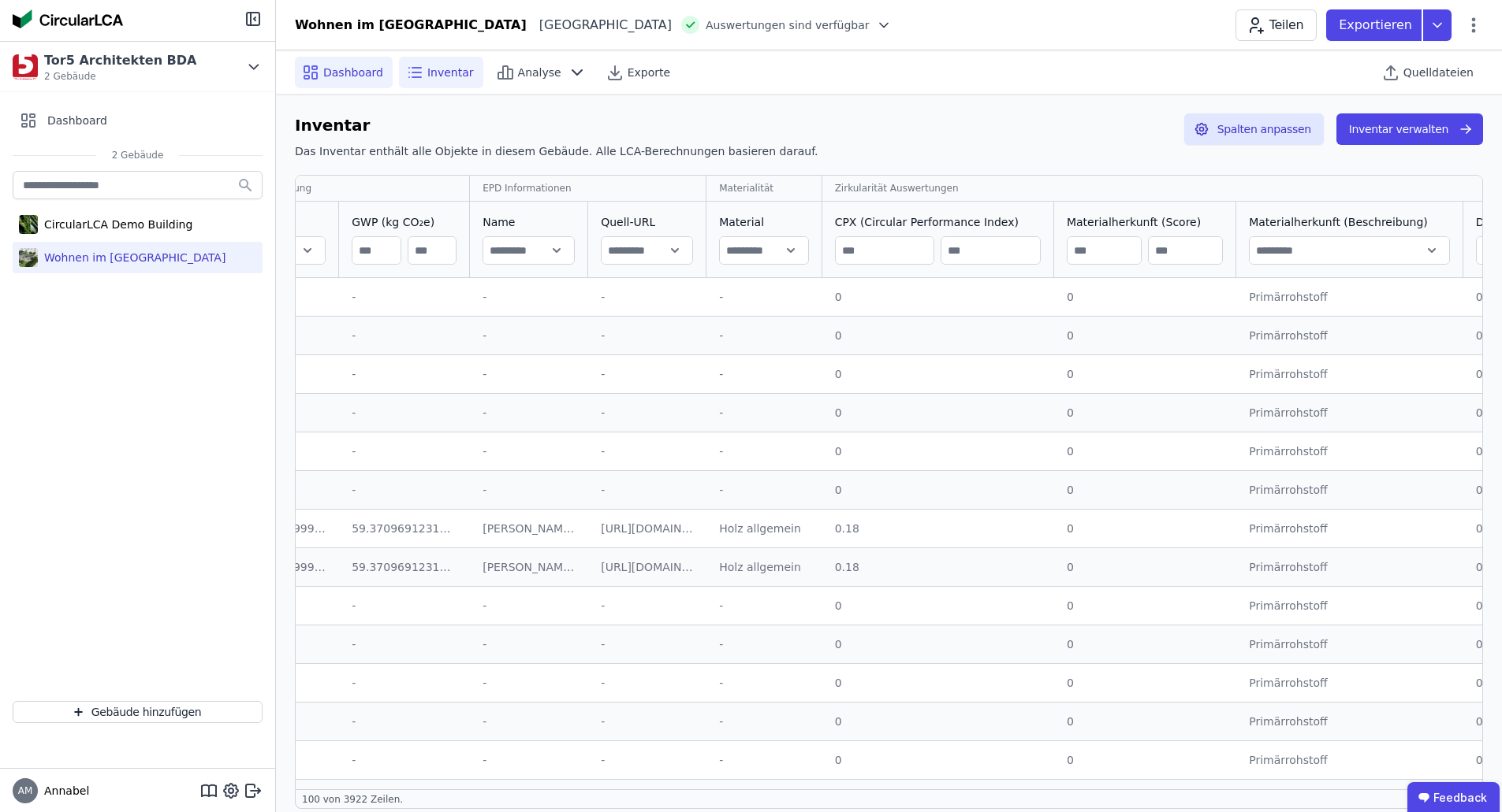
click at [343, 74] on span "Dashboard" at bounding box center [353, 72] width 60 height 16
select select "*"
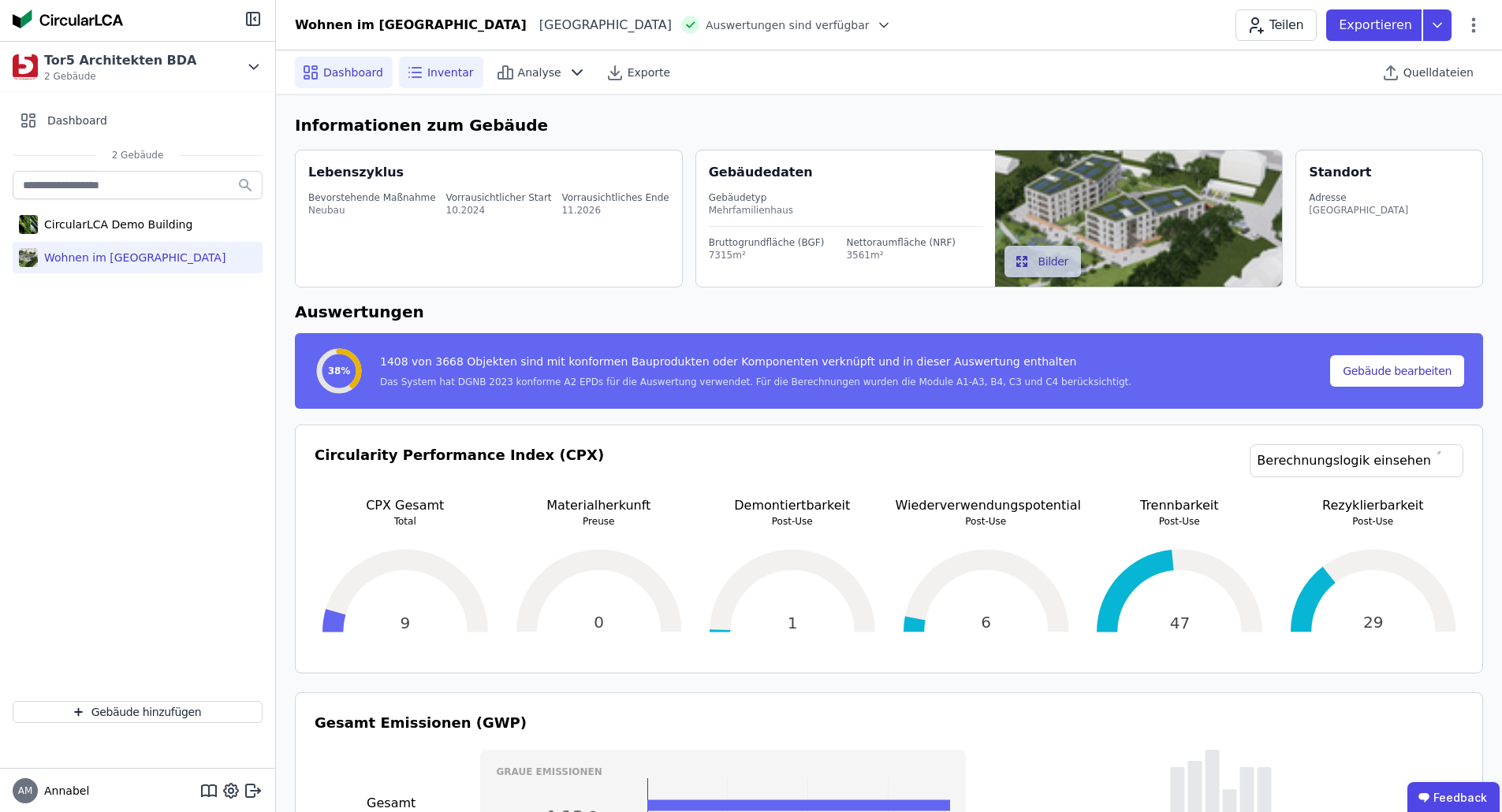
click at [462, 75] on span "Inventar" at bounding box center [450, 72] width 46 height 16
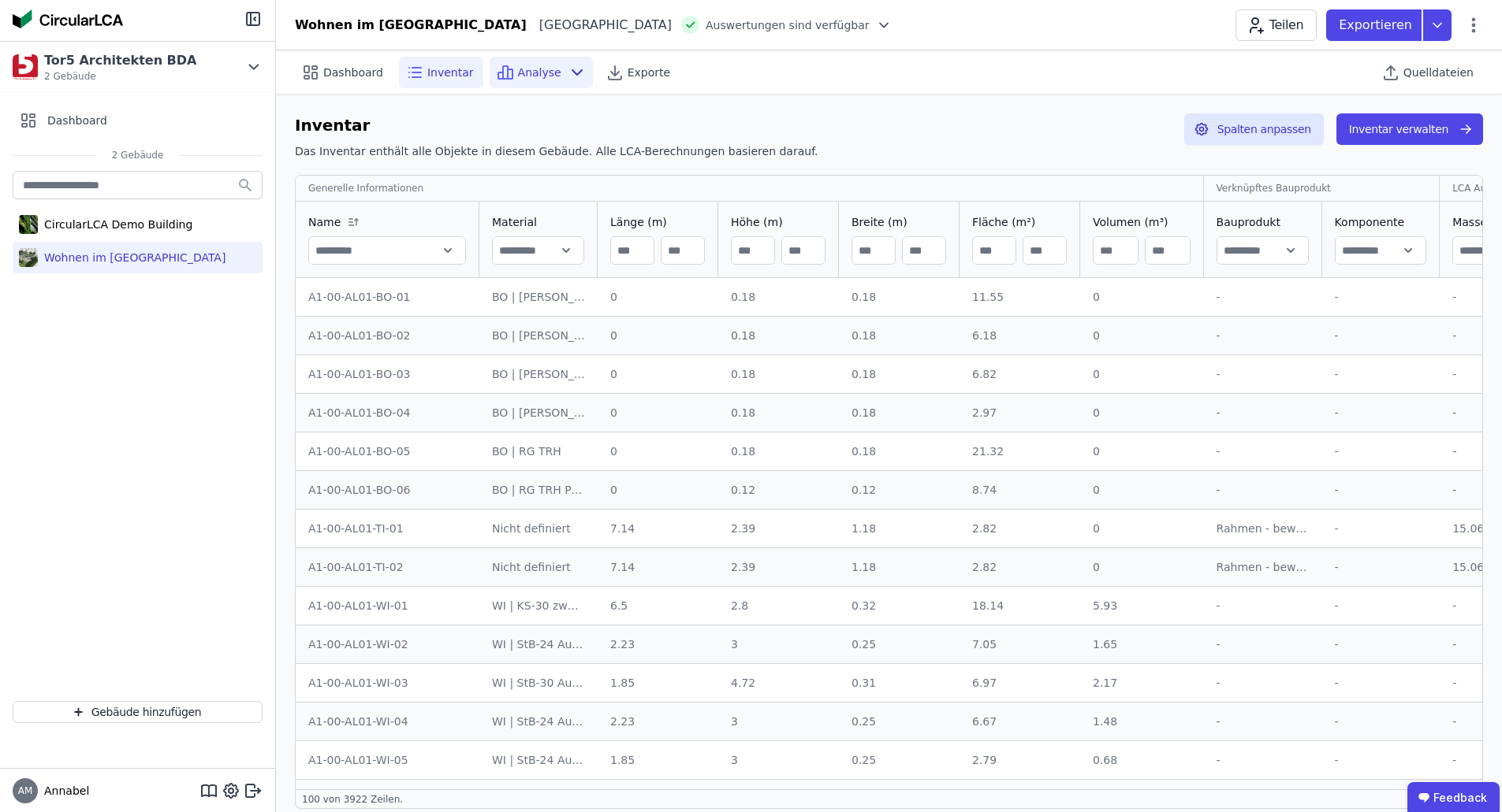
click at [568, 71] on icon at bounding box center [577, 72] width 19 height 19
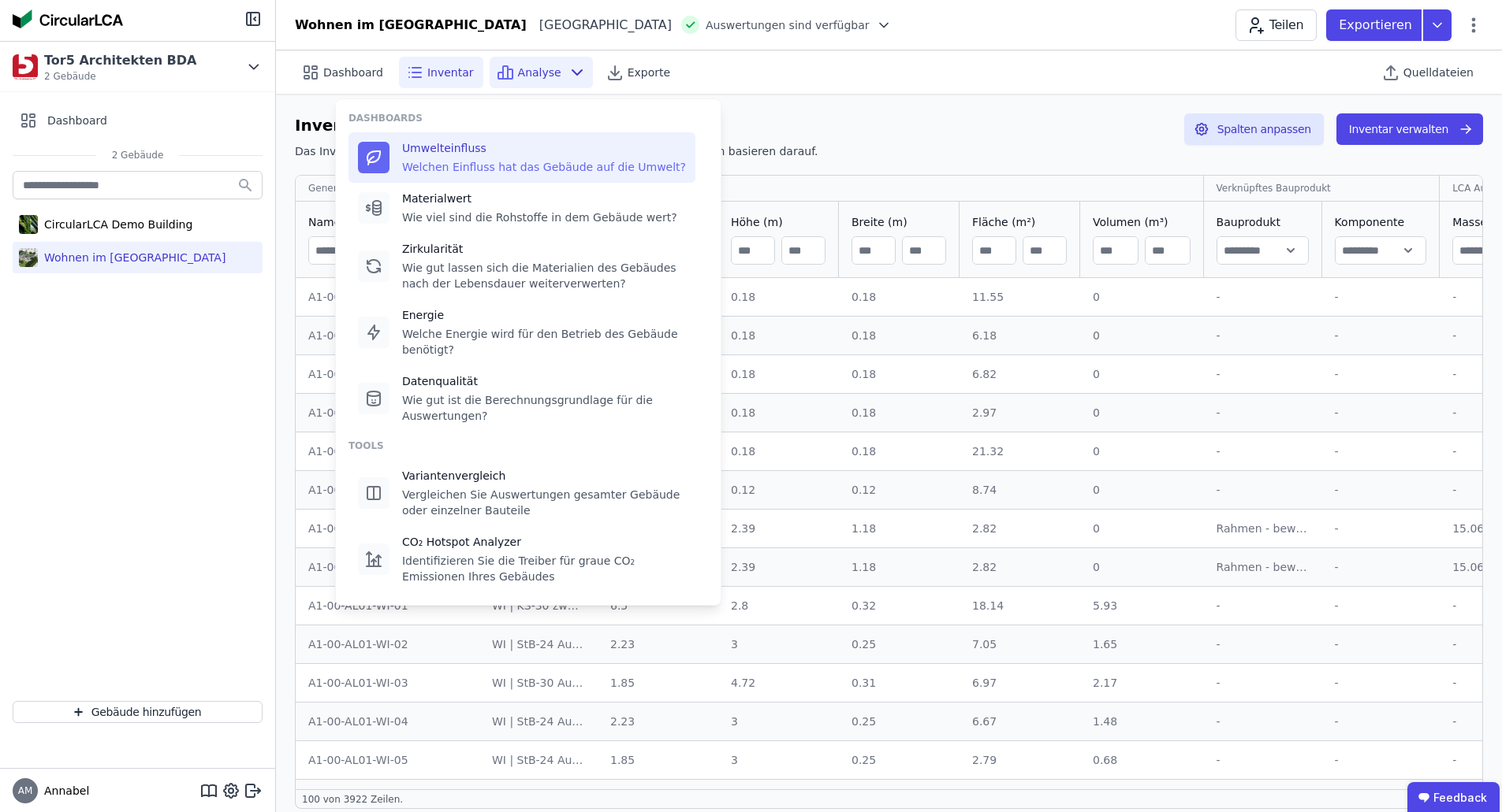
click at [474, 158] on div "Umwelteinfluss Welchen Einfluss hat das Gebäude auf die Umwelt?" at bounding box center [544, 158] width 284 height 35
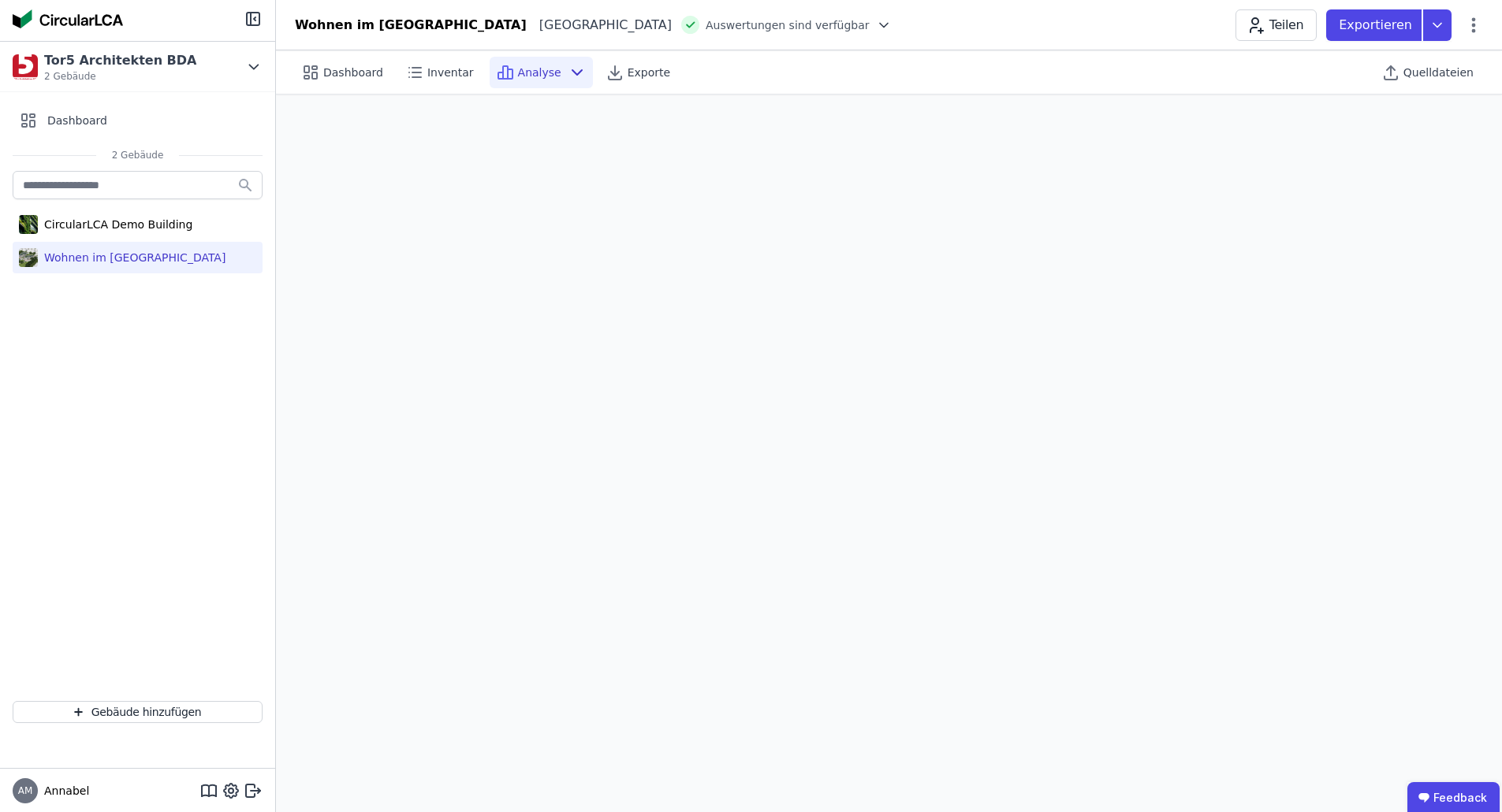
scroll to position [44, 0]
click at [1449, 29] on icon at bounding box center [1437, 25] width 29 height 31
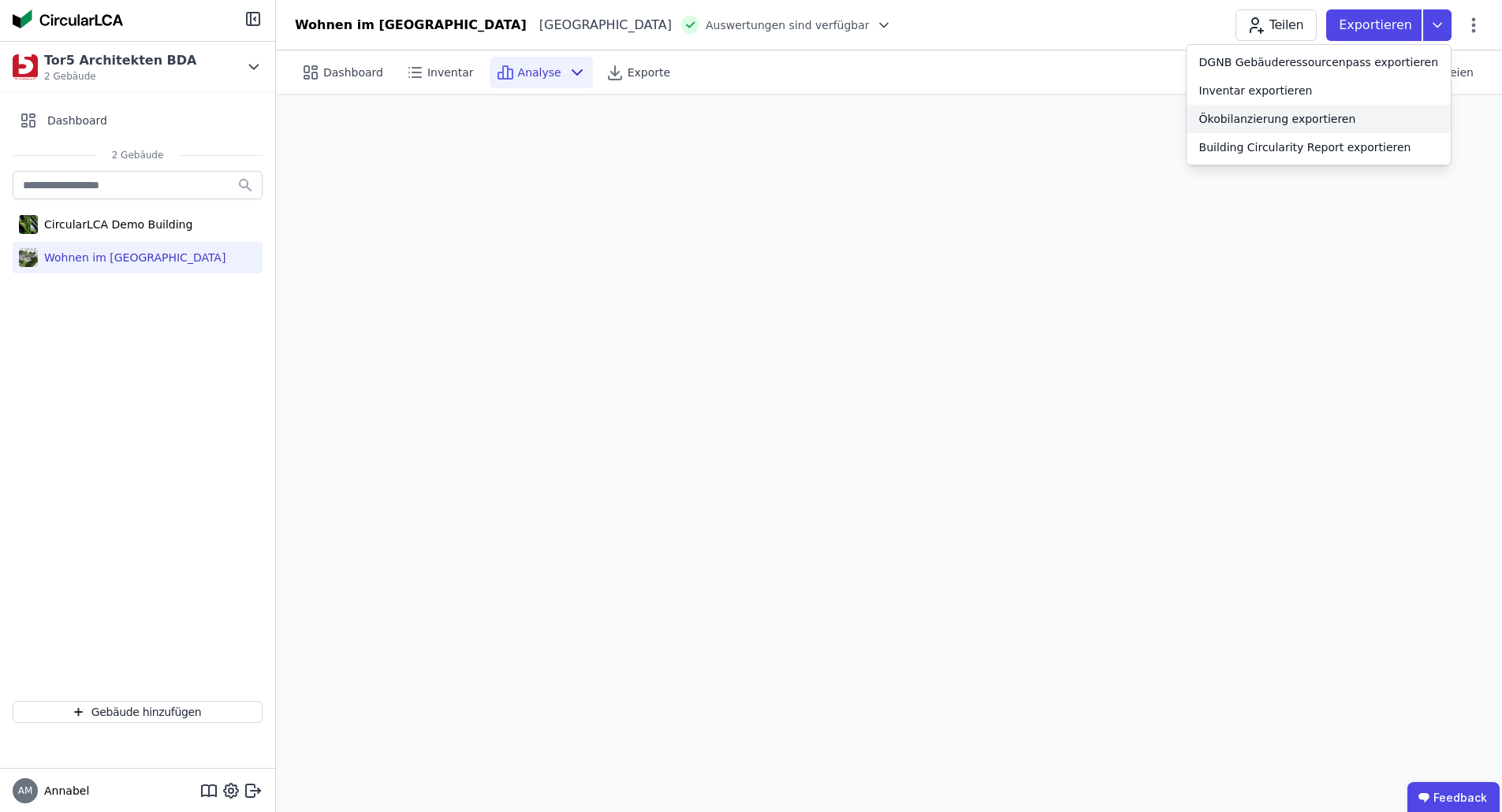
click at [1323, 117] on div "Ökobilanzierung exportieren" at bounding box center [1277, 119] width 157 height 16
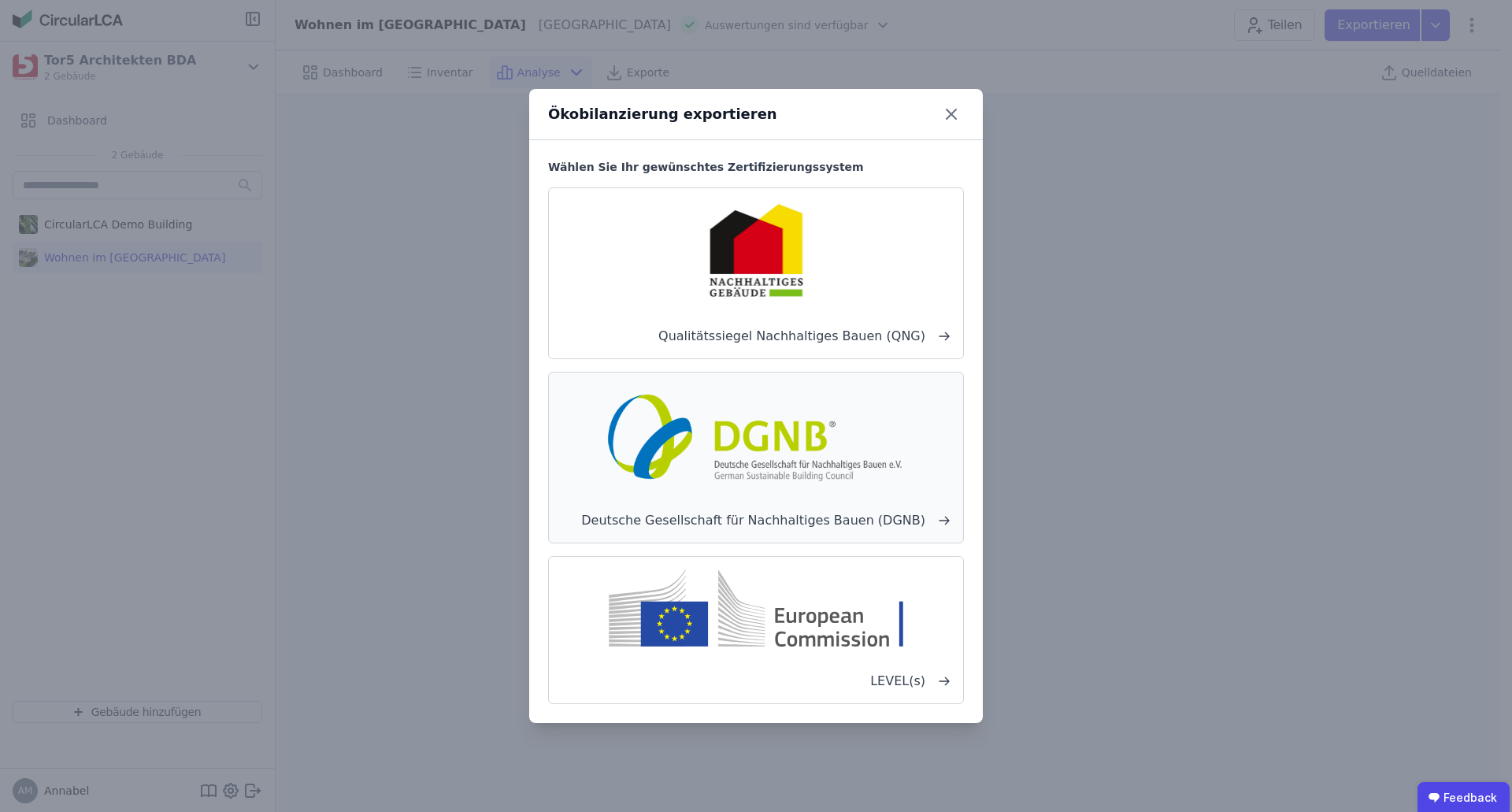
click at [784, 453] on img at bounding box center [756, 435] width 311 height 100
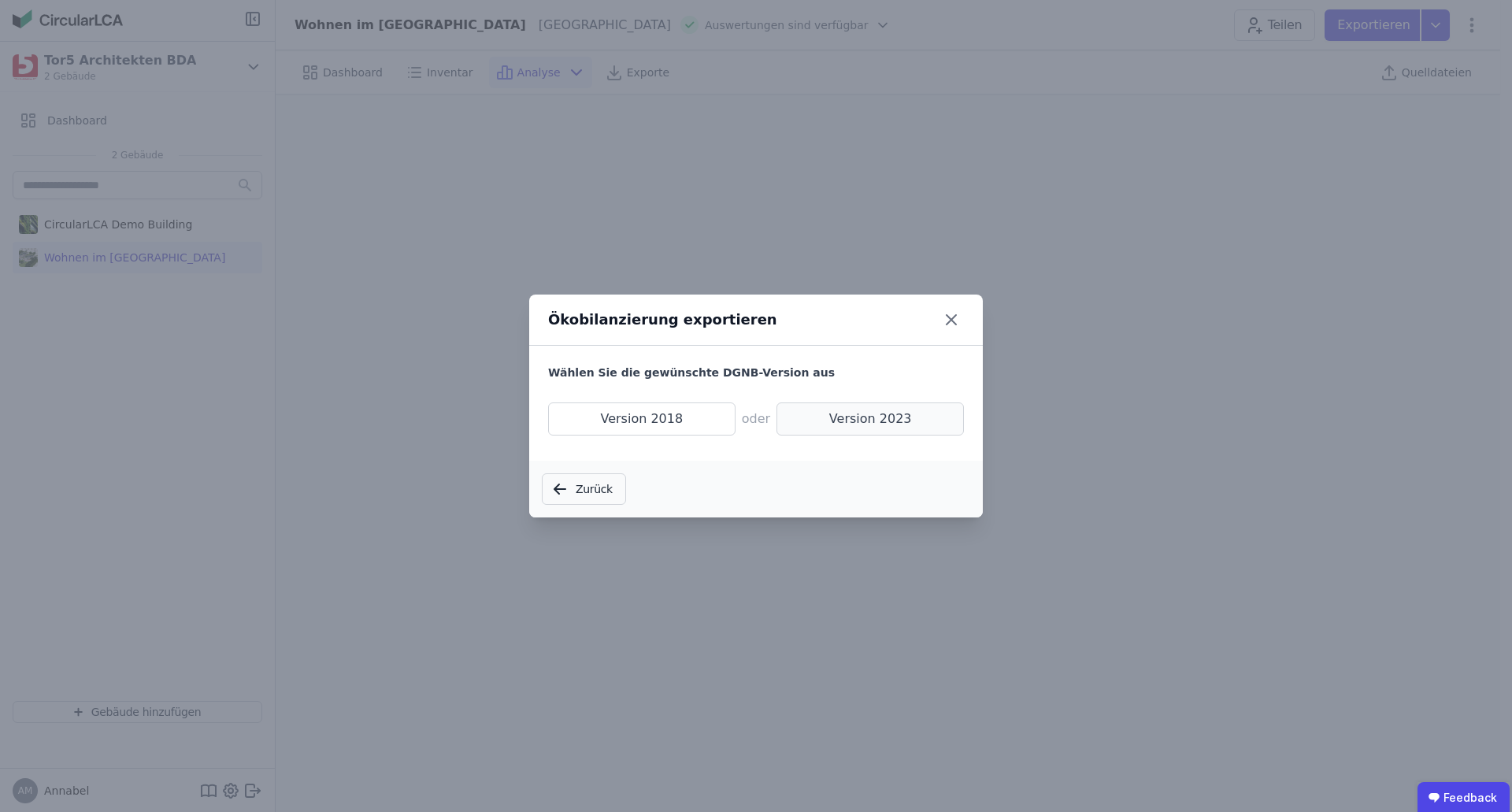
click at [873, 419] on span "Version 2023" at bounding box center [870, 419] width 187 height 33
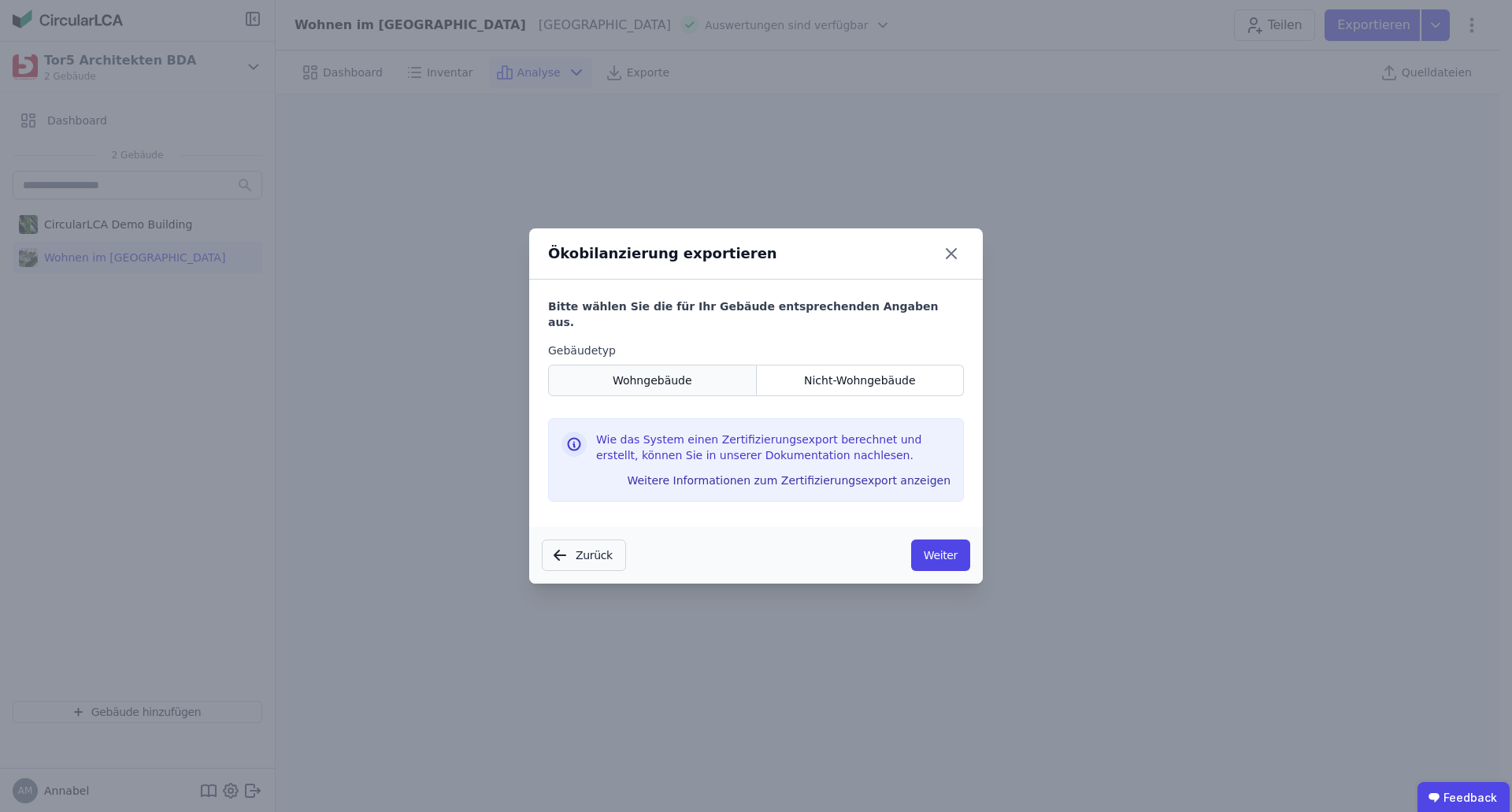
click at [667, 372] on span "Wohngebäude" at bounding box center [652, 380] width 79 height 16
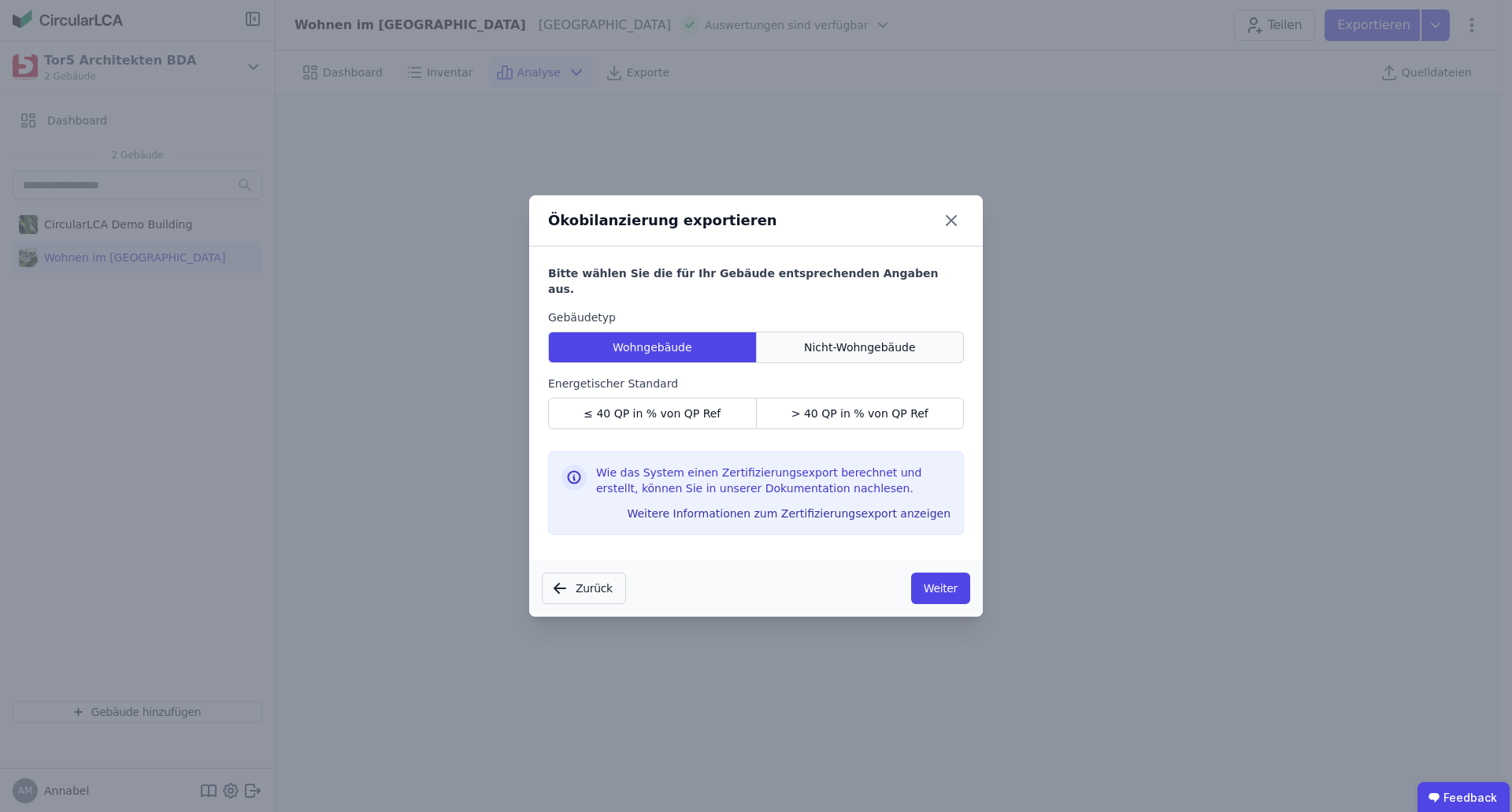
click at [838, 339] on span "Nicht-Wohngebäude" at bounding box center [860, 347] width 111 height 16
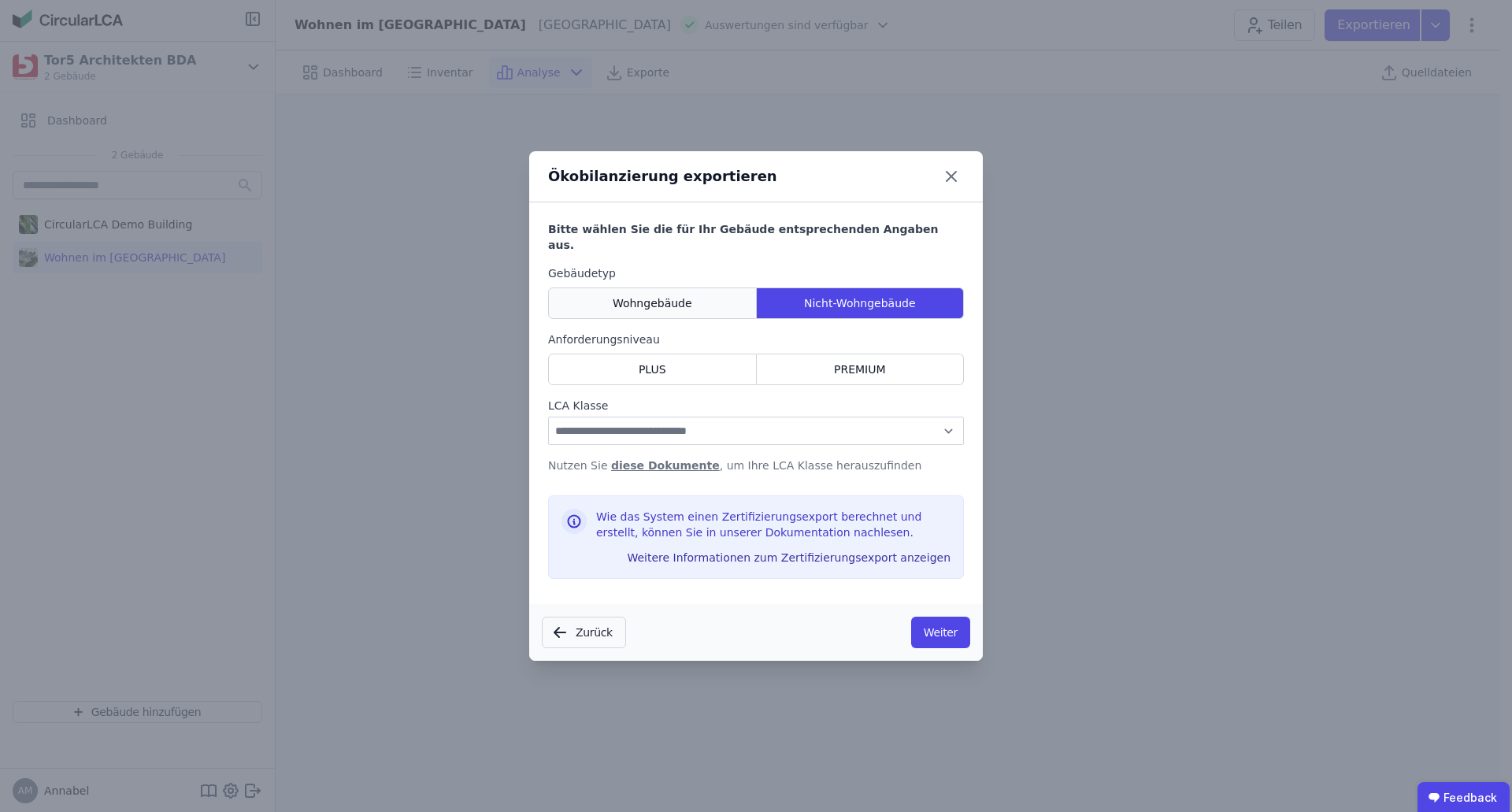
click at [674, 296] on span "Wohngebäude" at bounding box center [652, 303] width 79 height 16
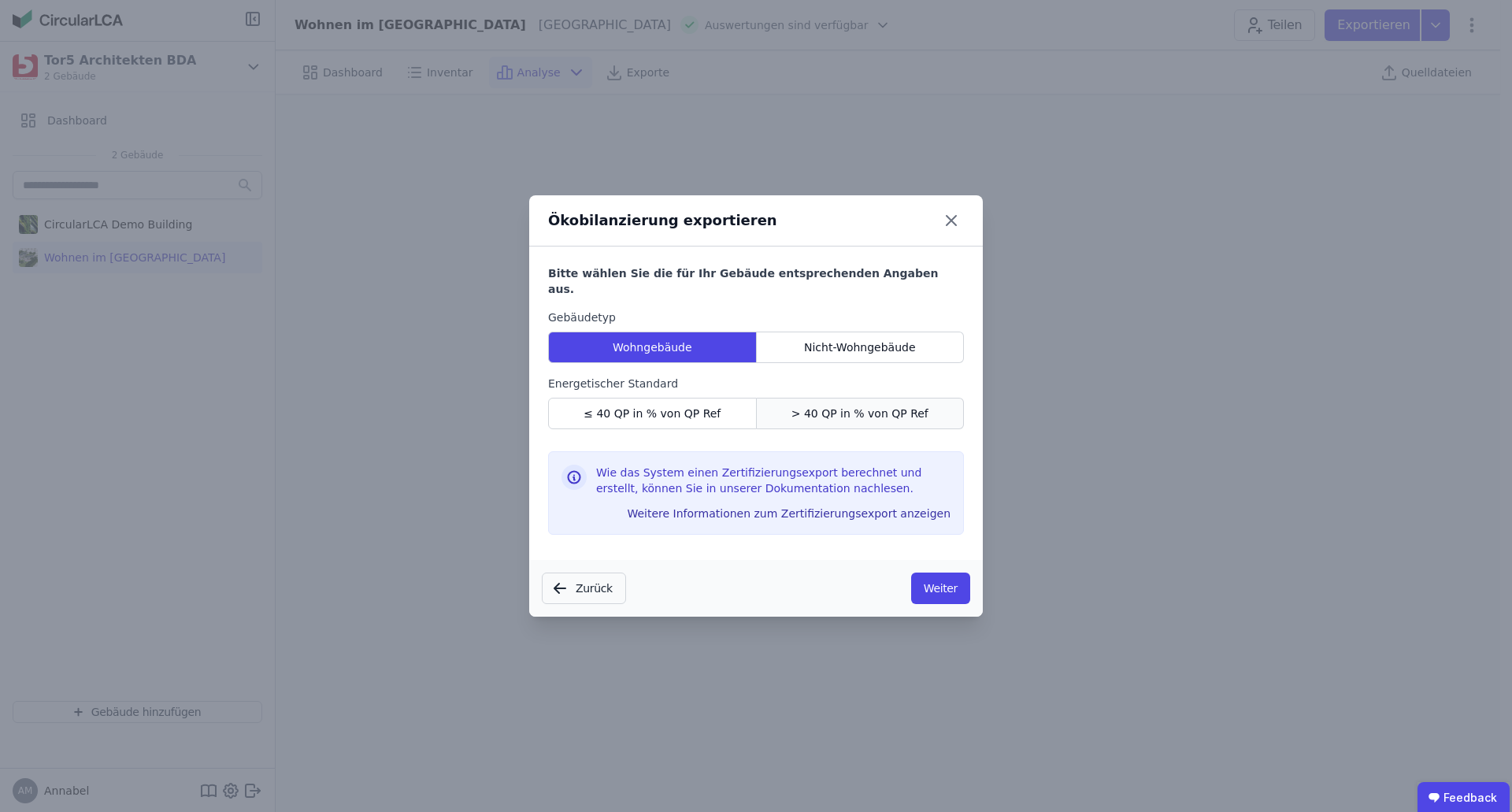
click at [844, 406] on span "> 40 QP in % von QP Ref" at bounding box center [860, 413] width 137 height 16
click at [936, 583] on button "Weiter" at bounding box center [941, 589] width 59 height 31
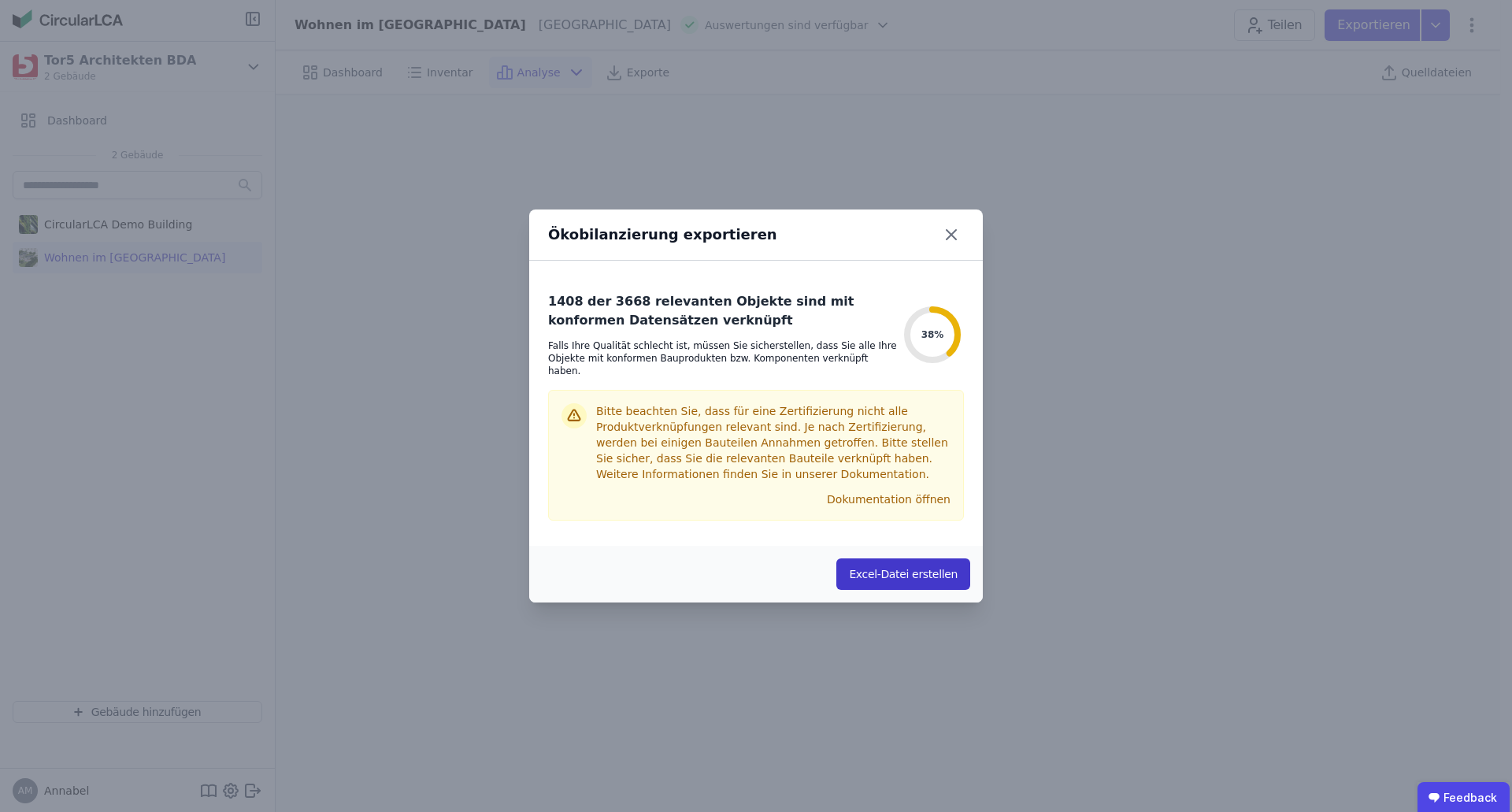
click at [905, 568] on button "Excel-Datei erstellen" at bounding box center [903, 574] width 134 height 31
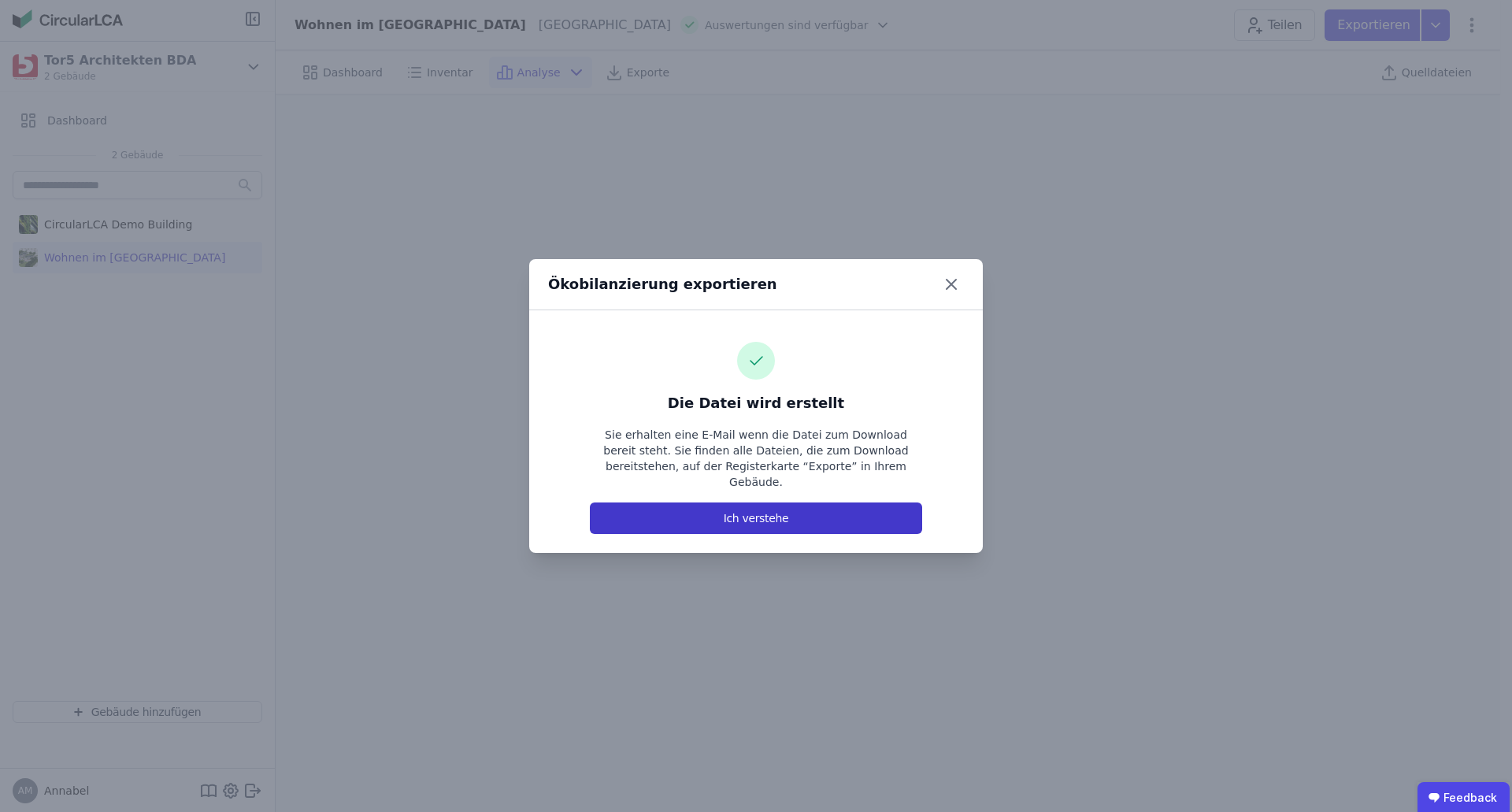
click at [751, 508] on button "Ich verstehe" at bounding box center [756, 518] width 333 height 31
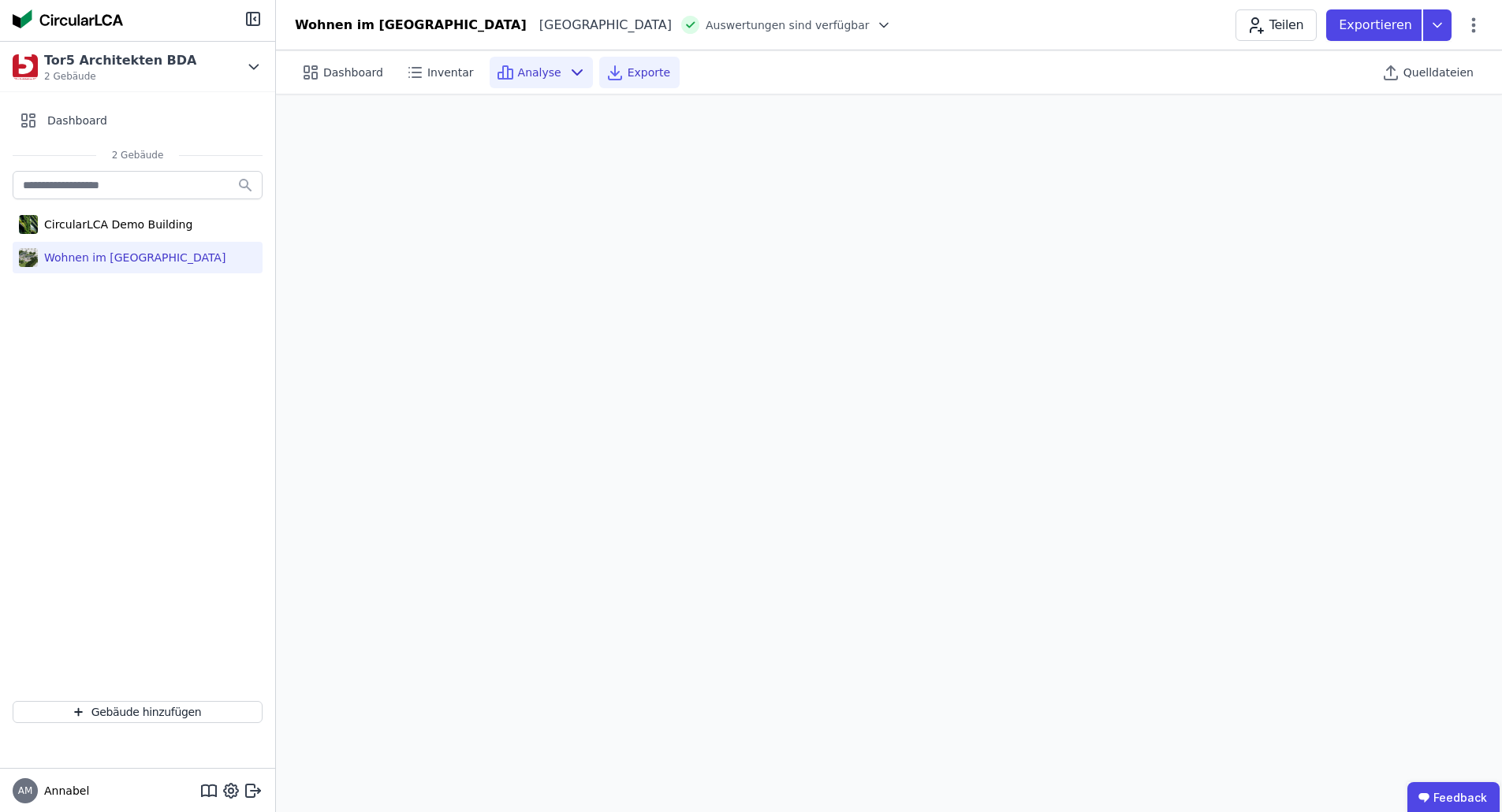
click at [627, 76] on span "Exporte" at bounding box center [648, 72] width 42 height 16
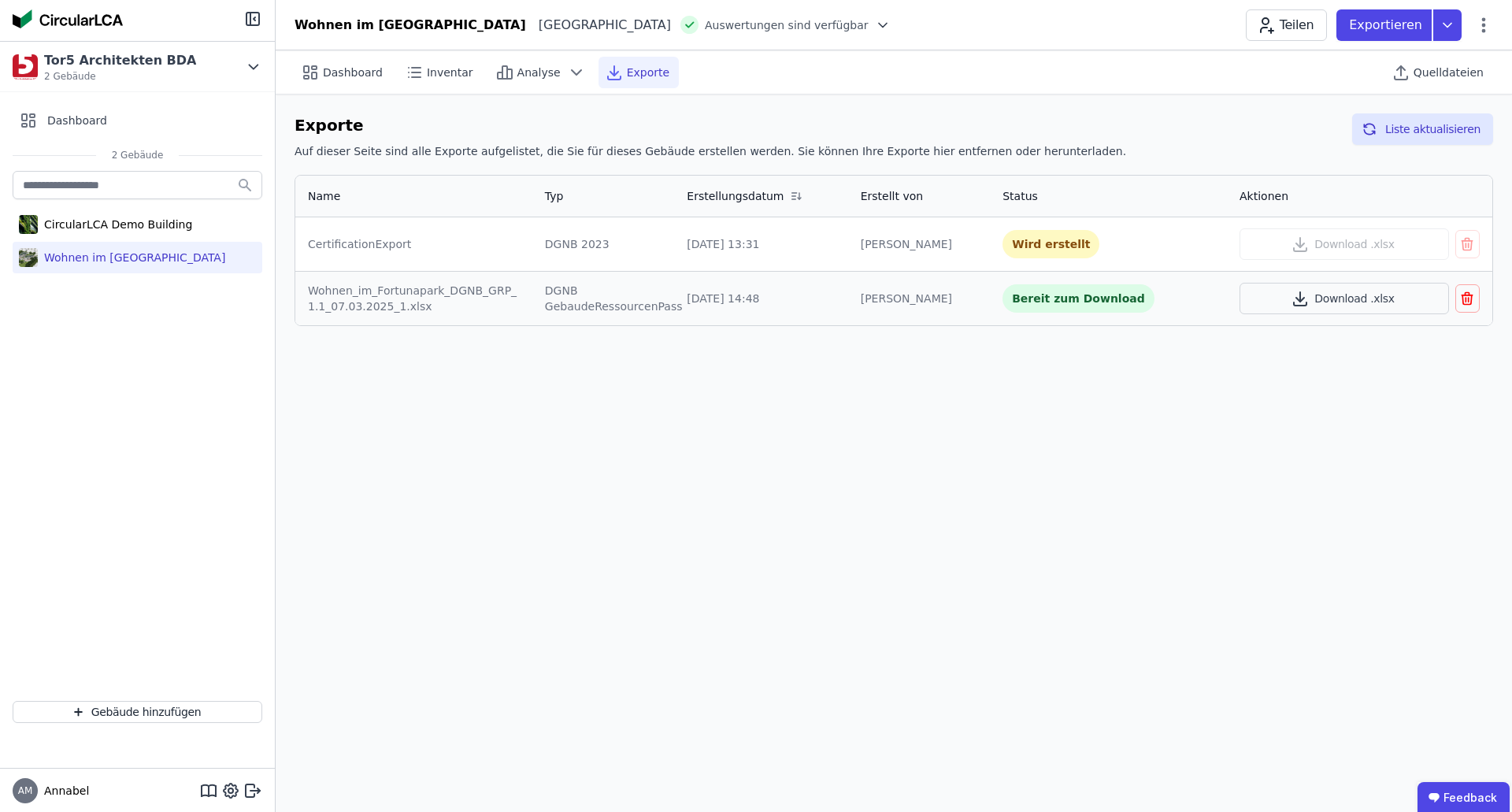
click at [873, 410] on div "Dashboard Inventar Analyse Exporte Quelldateien Exporte Auf dieser Seite sind a…" at bounding box center [894, 431] width 1237 height 762
click at [1354, 248] on button "Download .xlsx" at bounding box center [1344, 244] width 209 height 31
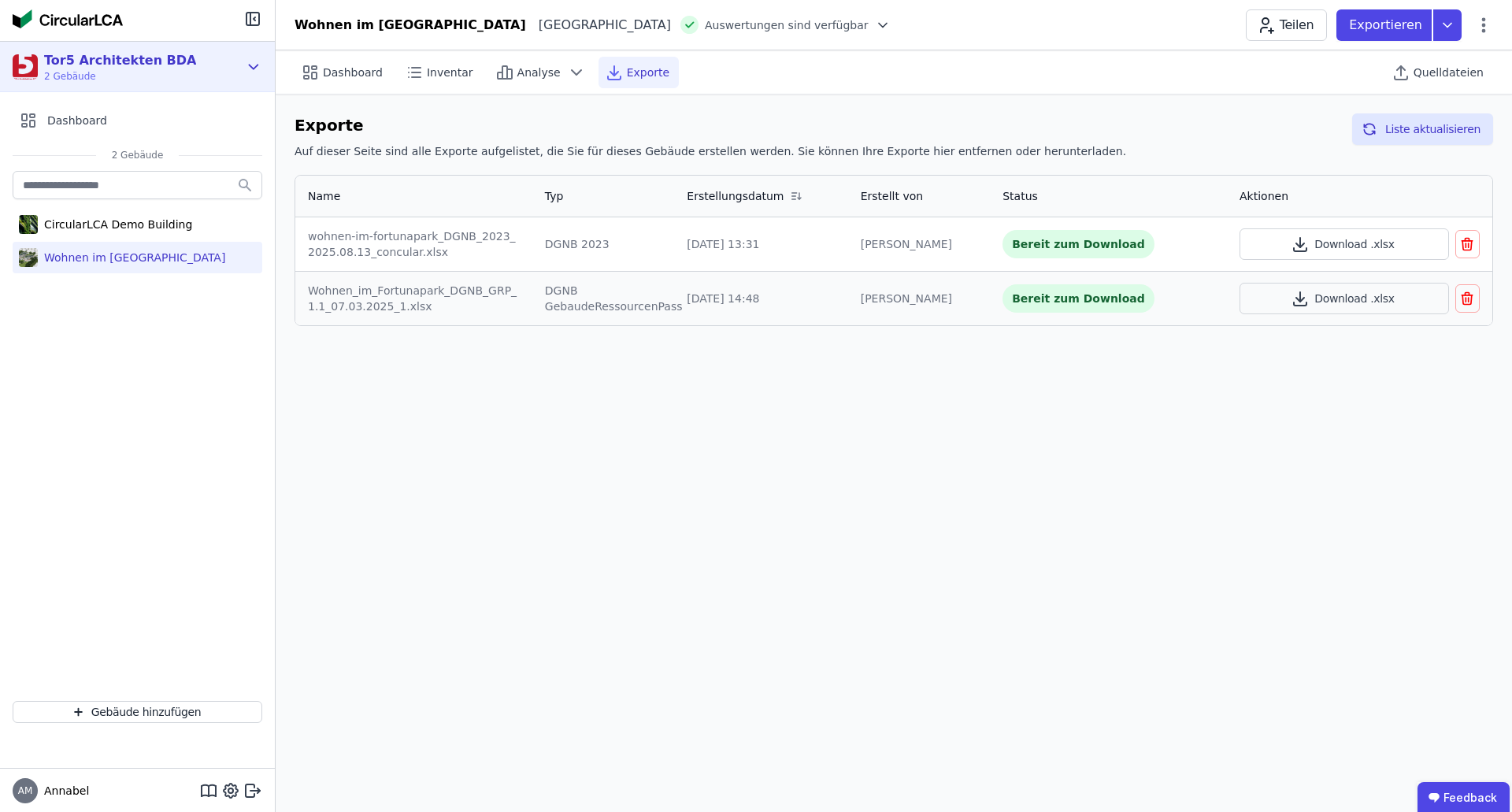
click at [102, 68] on div "Tor5 Architekten BDA" at bounding box center [120, 61] width 152 height 19
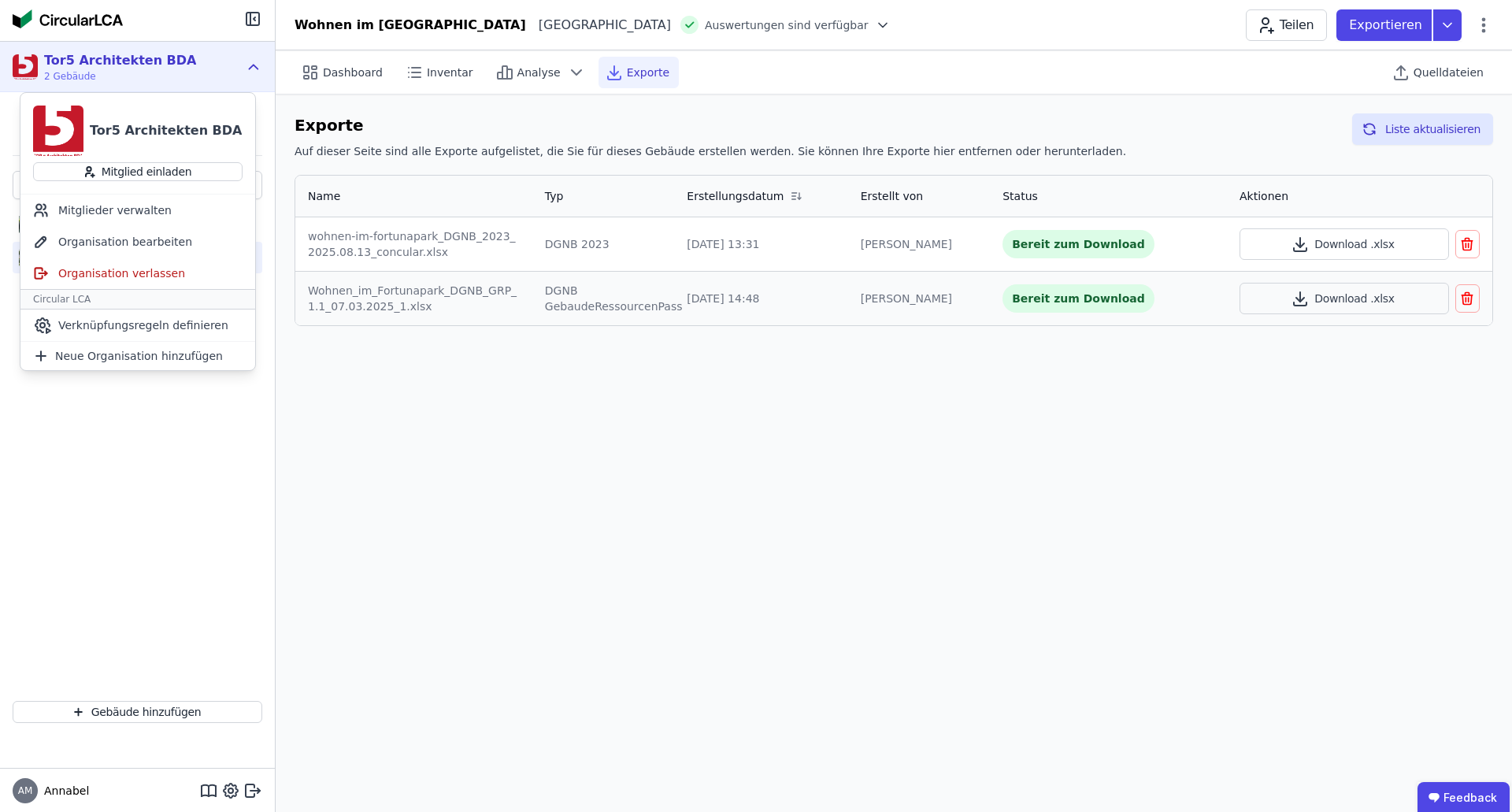
click at [105, 63] on div "Tor5 Architekten BDA" at bounding box center [120, 61] width 152 height 19
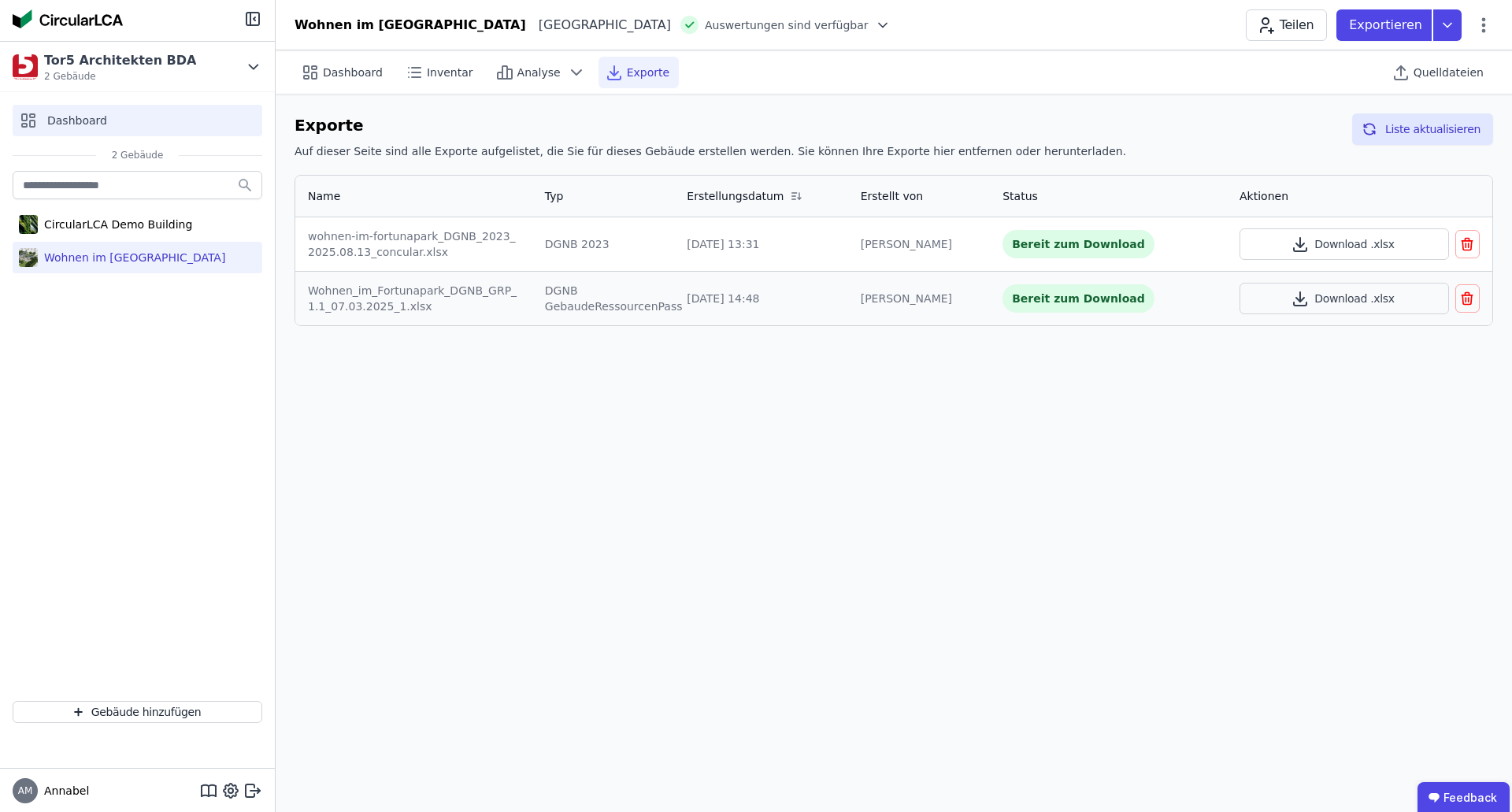
click at [68, 123] on span "Dashboard" at bounding box center [76, 120] width 60 height 16
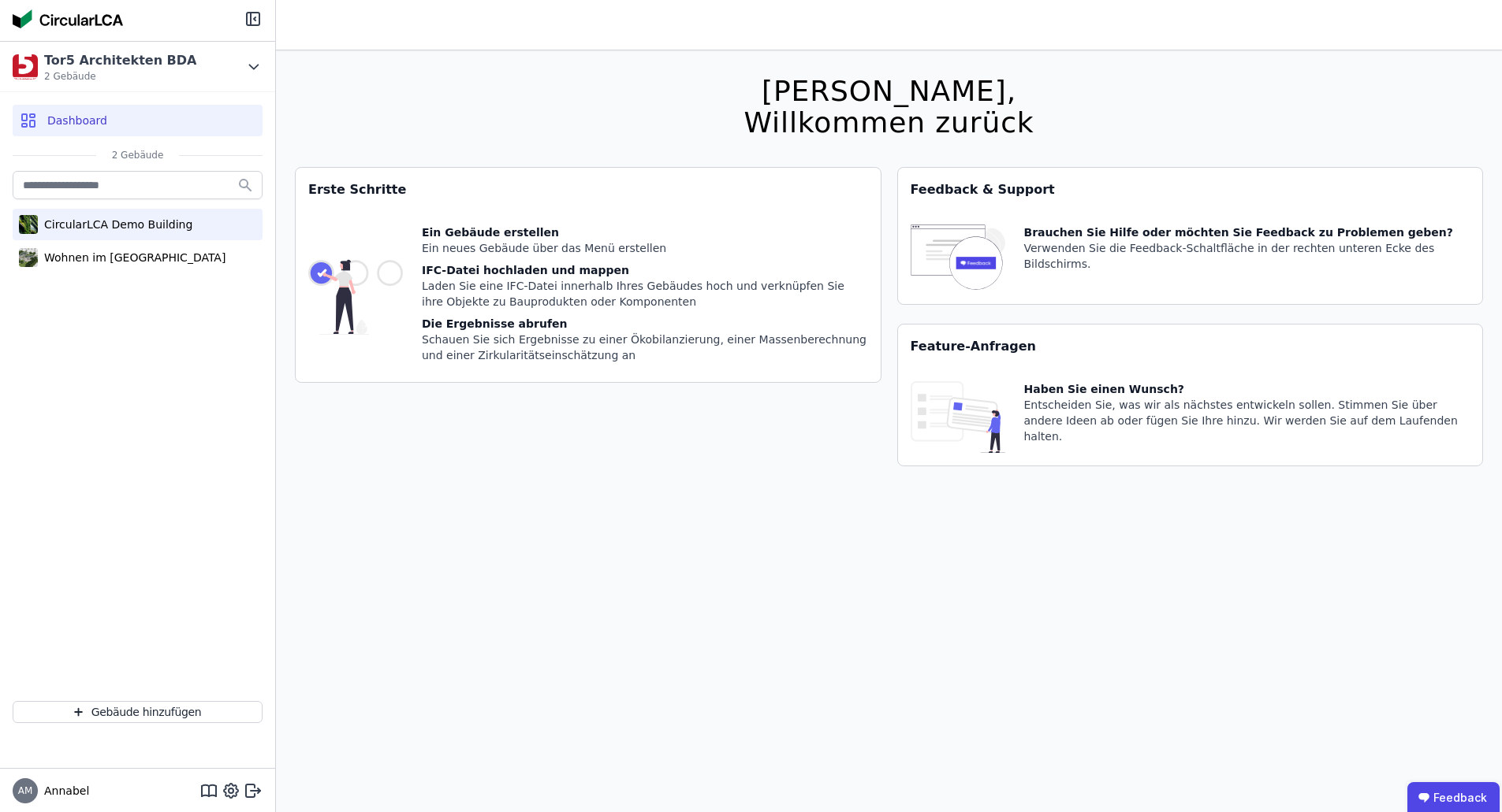
click at [160, 232] on div "CircularLCA Demo Building" at bounding box center [137, 225] width 250 height 31
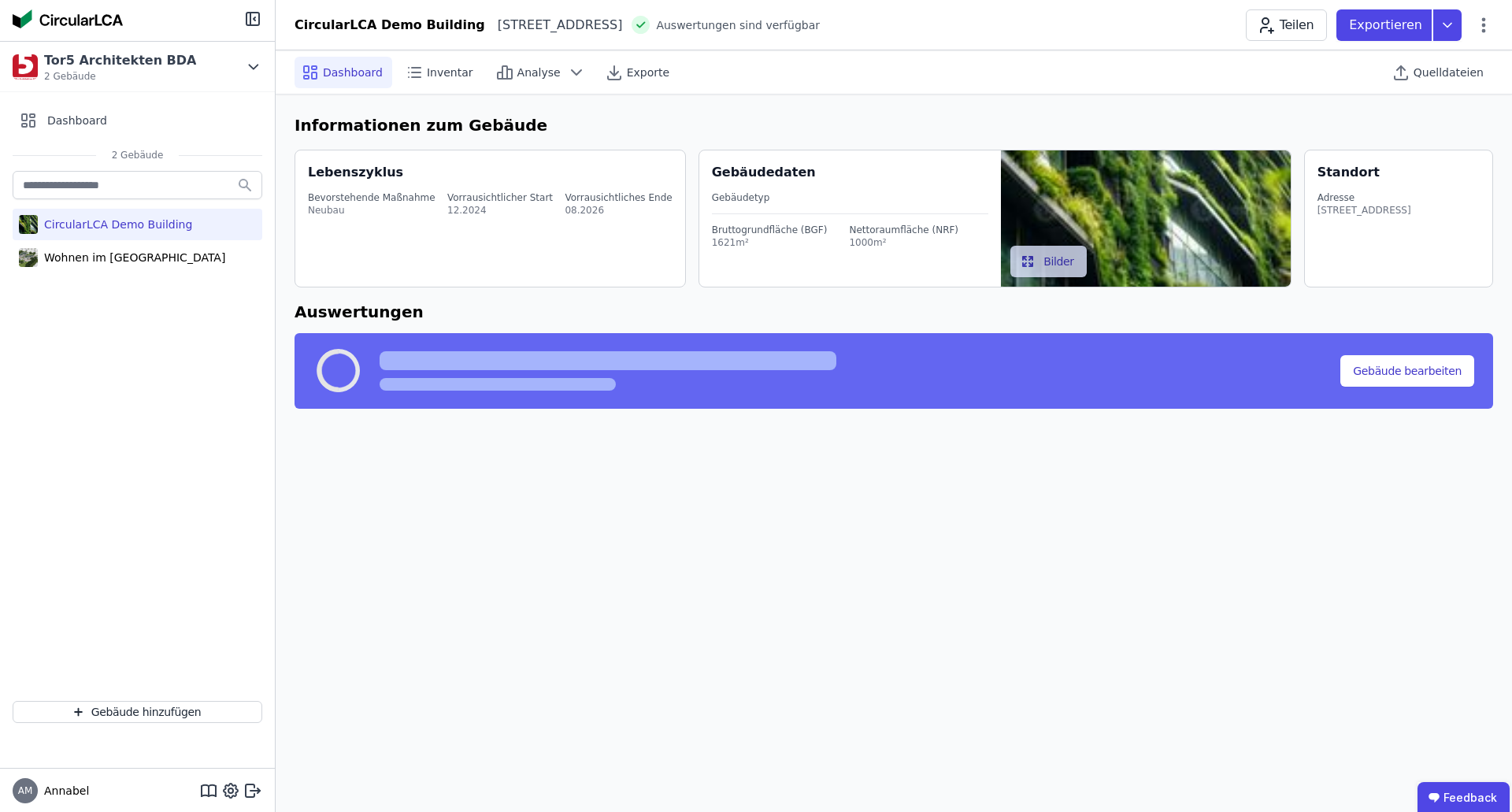
select select "*"
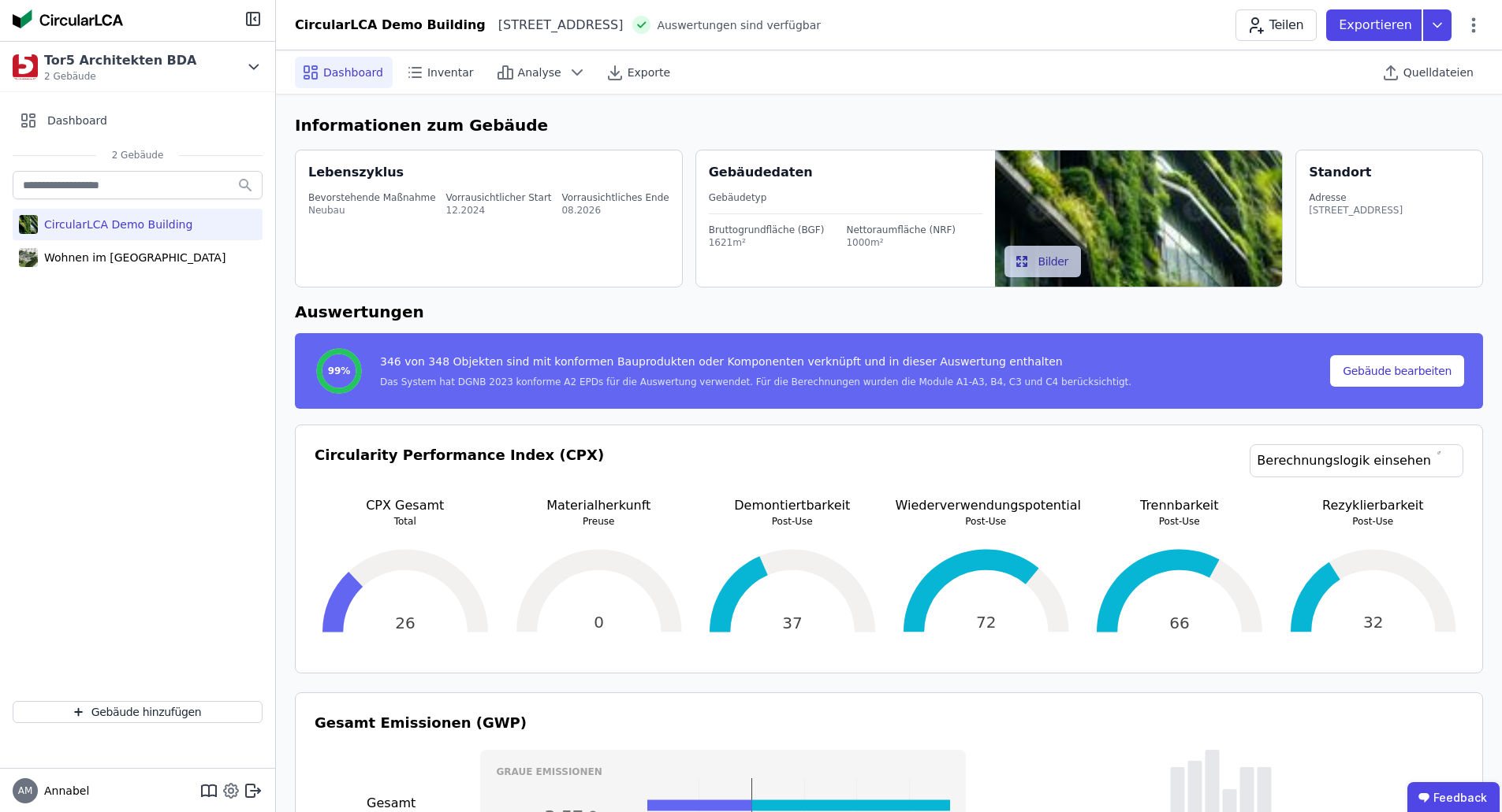
click at [231, 792] on icon at bounding box center [231, 791] width 19 height 19
select select "*"
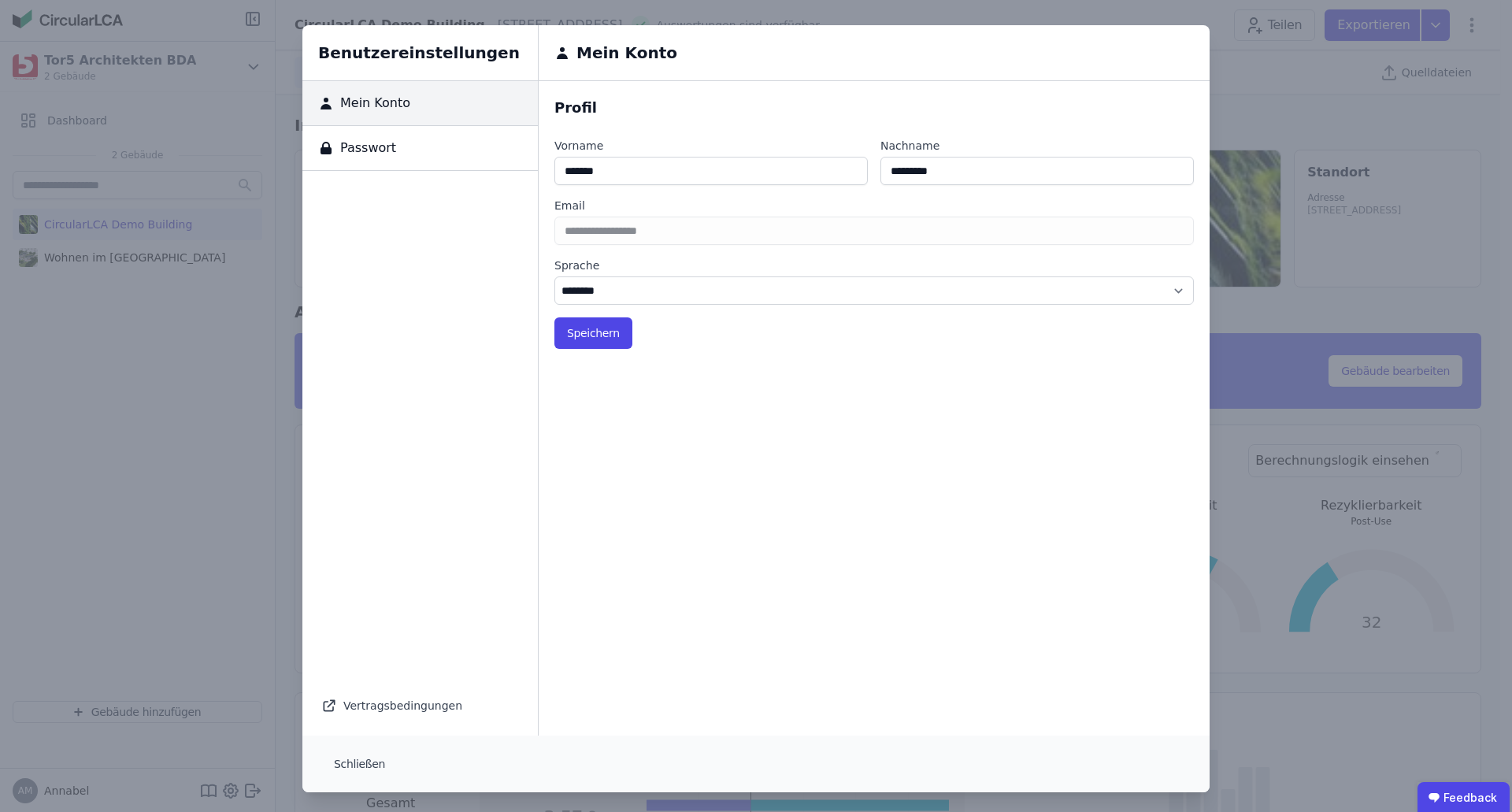
click at [193, 445] on div "Benutzereinstellungen Mein Konto Passwort Vertragsbedingungen Mein Konto Profil…" at bounding box center [756, 408] width 1512 height 818
click at [345, 763] on button "Schließen" at bounding box center [359, 764] width 76 height 31
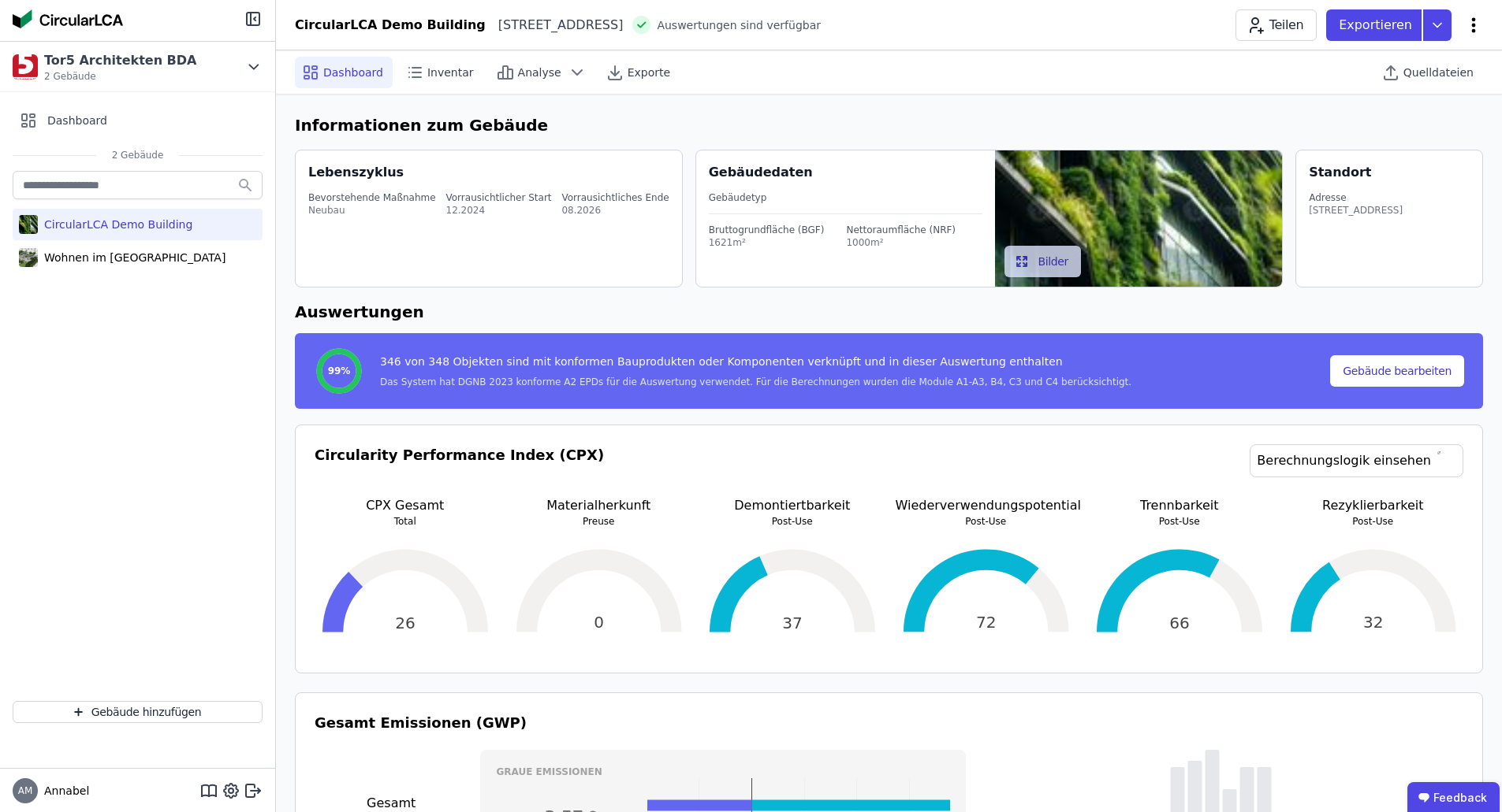
click at [1470, 25] on icon at bounding box center [1473, 25] width 19 height 19
click at [437, 74] on span "Inventar" at bounding box center [450, 72] width 46 height 16
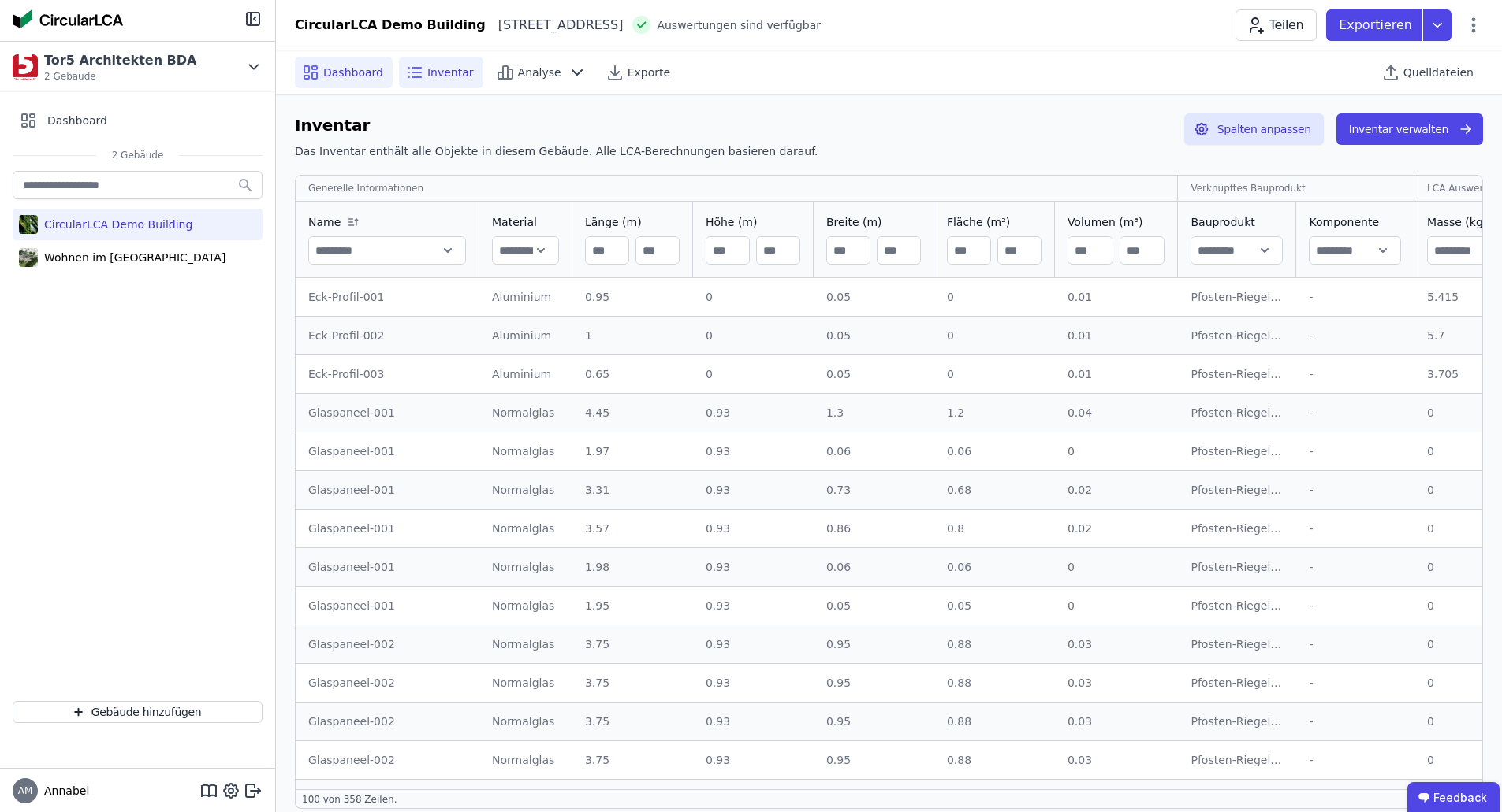
click at [329, 68] on span "Dashboard" at bounding box center [353, 72] width 60 height 16
select select "*"
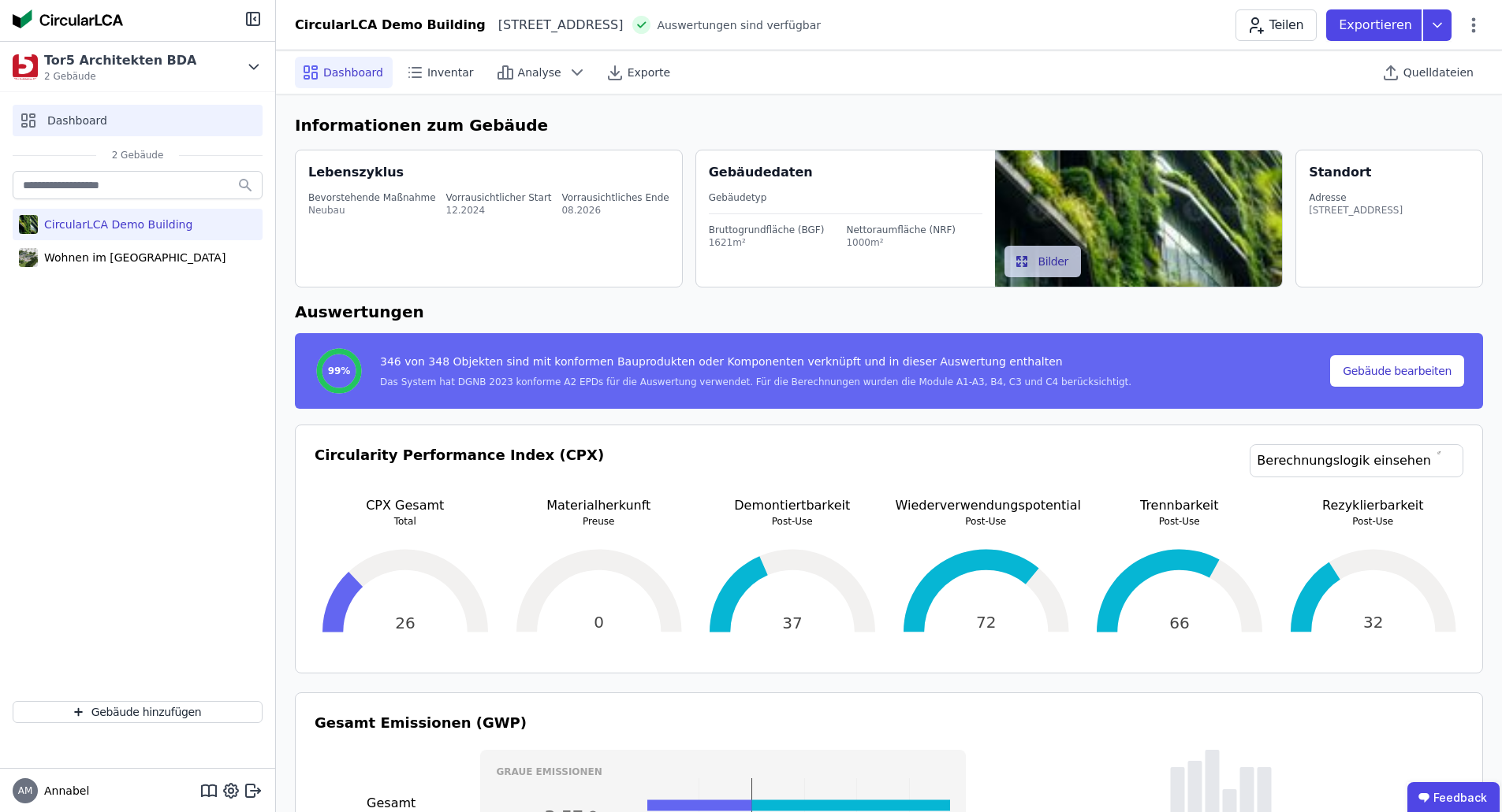
click at [77, 127] on span "Dashboard" at bounding box center [77, 120] width 60 height 16
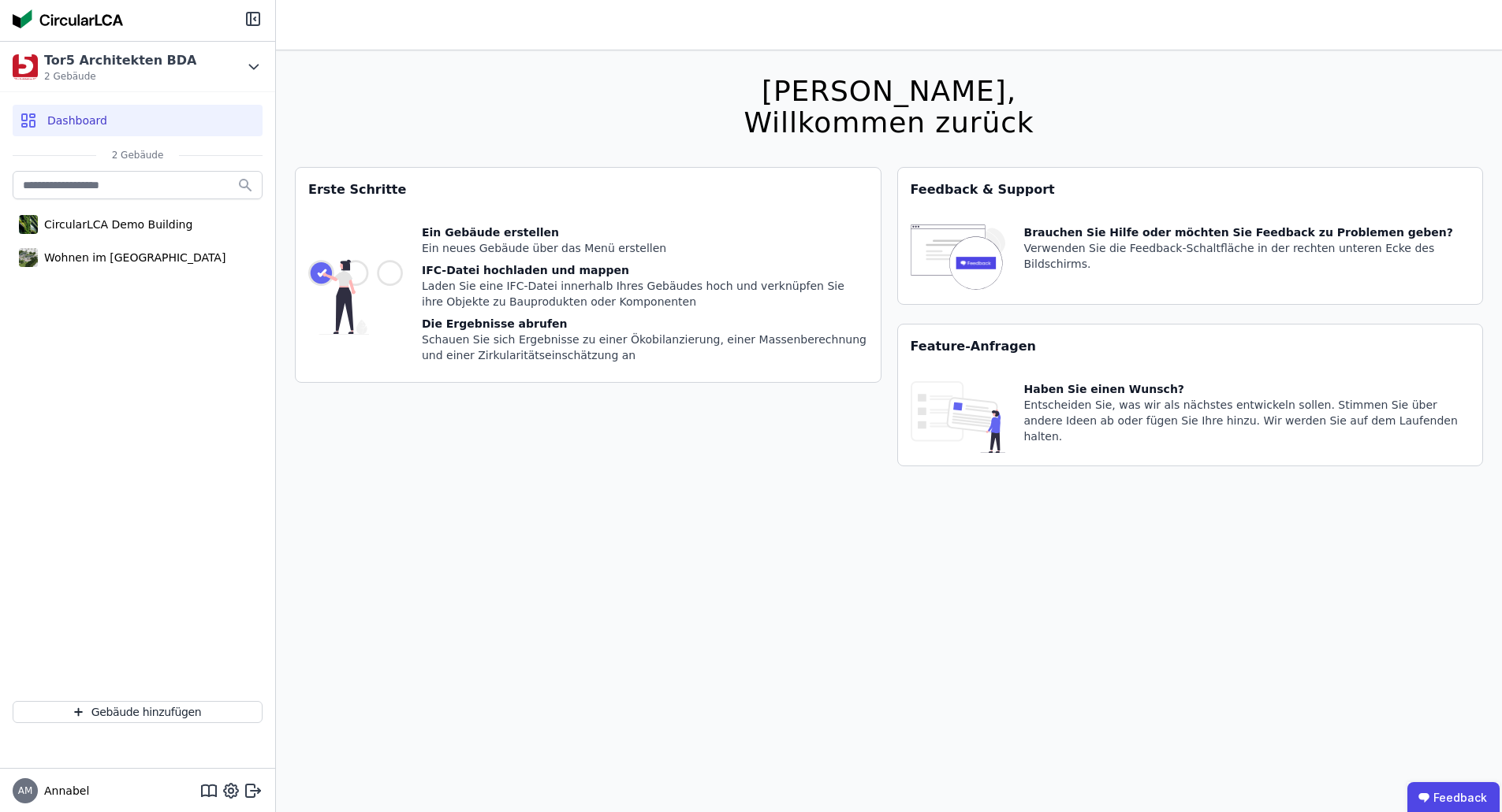
click at [1364, 408] on div "Entscheiden Sie, was wir als nächstes entwickeln sollen. Stimmen Sie über ander…" at bounding box center [1248, 420] width 446 height 47
